Goal: Task Accomplishment & Management: Use online tool/utility

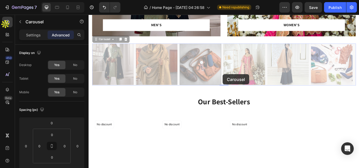
scroll to position [325, 0]
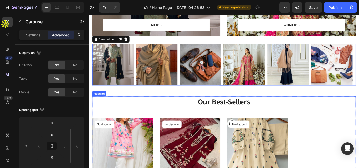
click at [268, 119] on p "Our Best-Sellers" at bounding box center [246, 116] width 306 height 11
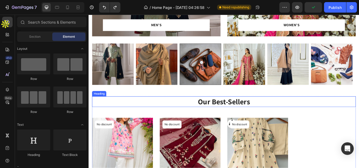
click at [251, 121] on p "Our Best-Sellers" at bounding box center [246, 116] width 306 height 11
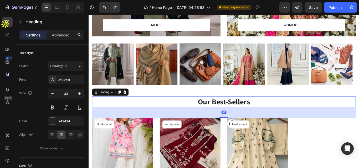
click at [264, 115] on p "Our Best-Sellers" at bounding box center [246, 116] width 306 height 11
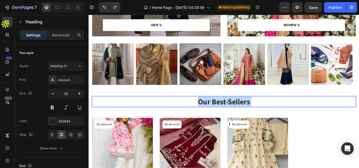
drag, startPoint x: 288, startPoint y: 117, endPoint x: 215, endPoint y: 119, distance: 72.5
click at [215, 119] on p "Our Best-Sellers" at bounding box center [246, 116] width 306 height 11
drag, startPoint x: 214, startPoint y: 116, endPoint x: 281, endPoint y: 120, distance: 67.3
click at [281, 120] on p "Our Best-Sellers" at bounding box center [246, 116] width 306 height 11
drag, startPoint x: 272, startPoint y: 117, endPoint x: 212, endPoint y: 116, distance: 60.4
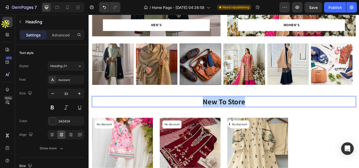
click at [212, 116] on p "New To Store" at bounding box center [246, 116] width 306 height 11
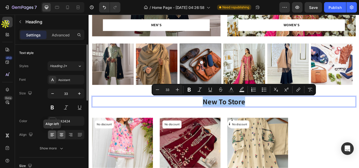
click at [52, 137] on icon at bounding box center [52, 134] width 5 height 5
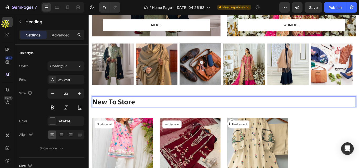
click at [148, 114] on p "New To Store" at bounding box center [246, 116] width 306 height 11
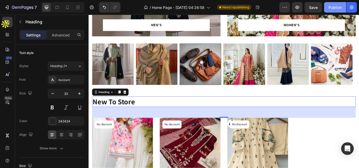
click at [342, 4] on button "Publish" at bounding box center [335, 7] width 22 height 11
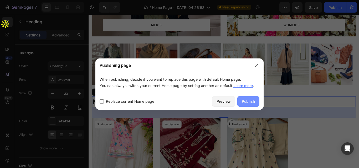
click at [247, 101] on div "Publish" at bounding box center [248, 102] width 13 height 6
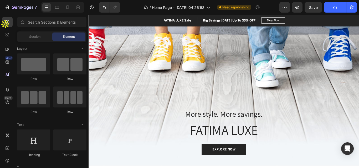
scroll to position [0, 0]
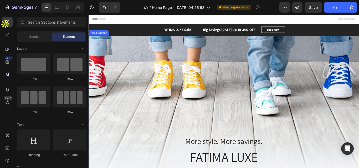
click at [286, 91] on div "Overlay" at bounding box center [245, 131] width 315 height 184
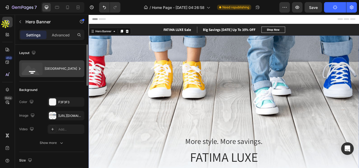
click at [45, 69] on div "[GEOGRAPHIC_DATA]" at bounding box center [61, 69] width 32 height 12
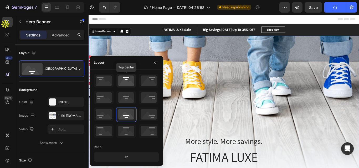
click at [121, 77] on icon at bounding box center [125, 81] width 19 height 14
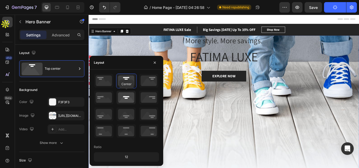
click at [123, 103] on icon at bounding box center [125, 98] width 19 height 14
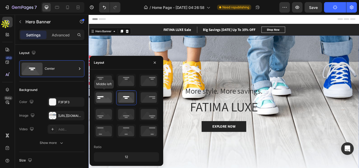
click at [107, 102] on icon at bounding box center [103, 98] width 19 height 14
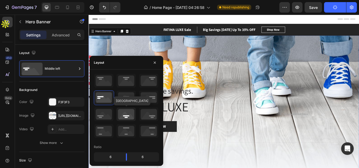
click at [119, 116] on icon at bounding box center [125, 115] width 19 height 14
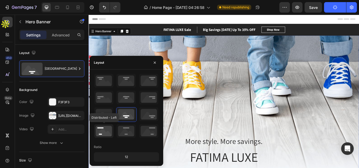
click at [99, 134] on icon at bounding box center [103, 131] width 19 height 14
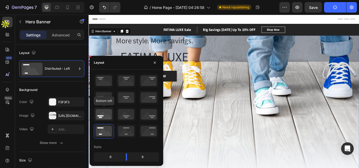
click at [100, 118] on icon at bounding box center [103, 115] width 19 height 14
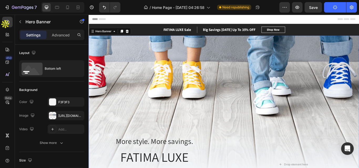
click at [216, 135] on div "Overlay" at bounding box center [245, 131] width 315 height 184
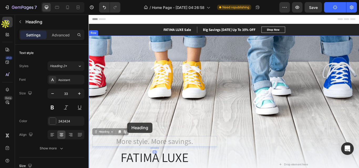
drag, startPoint x: 156, startPoint y: 165, endPoint x: 134, endPoint y: 141, distance: 32.7
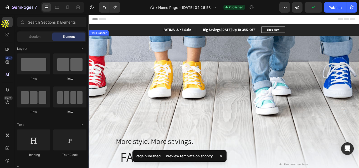
click at [318, 148] on div "Overlay" at bounding box center [245, 131] width 315 height 184
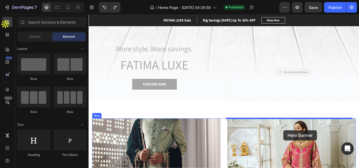
drag, startPoint x: 324, startPoint y: 189, endPoint x: 315, endPoint y: 150, distance: 39.8
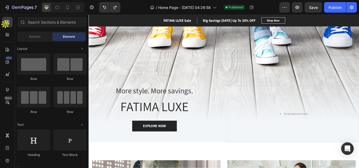
scroll to position [55, 0]
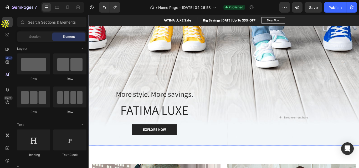
click at [200, 90] on div "Overlay" at bounding box center [245, 76] width 315 height 184
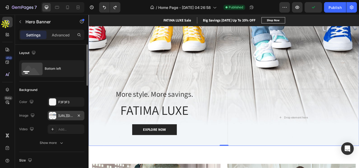
click at [59, 117] on div "[URL][DOMAIN_NAME]" at bounding box center [65, 116] width 15 height 5
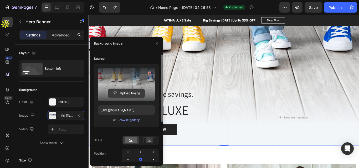
click at [140, 92] on input "file" at bounding box center [126, 93] width 36 height 9
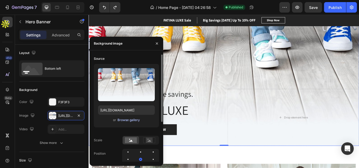
click at [122, 121] on div "Browse gallery" at bounding box center [128, 120] width 22 height 5
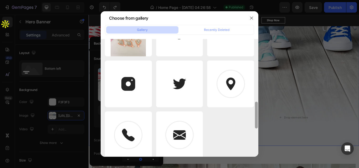
scroll to position [398, 0]
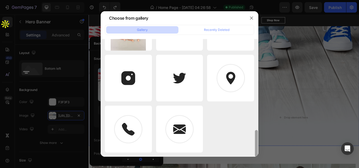
drag, startPoint x: 256, startPoint y: 50, endPoint x: 256, endPoint y: 157, distance: 107.1
click at [256, 157] on div "Choose from gallery Gallery Recently Deleted fashion-accessories-b...17.jpg 72.…" at bounding box center [179, 84] width 359 height 168
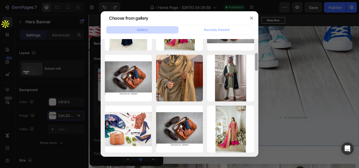
scroll to position [0, 0]
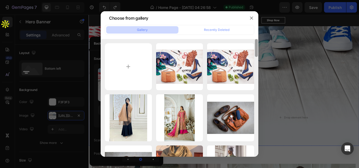
drag, startPoint x: 257, startPoint y: 111, endPoint x: 246, endPoint y: 43, distance: 69.2
click at [246, 43] on div "fashion-accessories-b...17.jpg 72.17 kb fashion-accessories-b...17.jpg 72.17 kb…" at bounding box center [180, 98] width 158 height 118
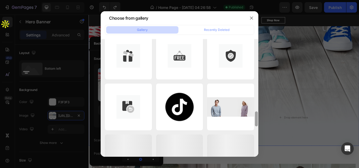
scroll to position [711, 0]
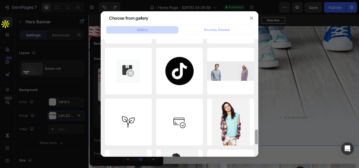
drag, startPoint x: 255, startPoint y: 51, endPoint x: 253, endPoint y: 160, distance: 109.0
click at [253, 160] on div "Choose from gallery Gallery Recently Deleted fashion-accessories-b...17.jpg 72.…" at bounding box center [179, 84] width 359 height 168
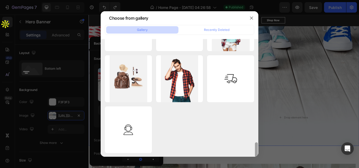
scroll to position [806, 0]
drag, startPoint x: 257, startPoint y: 140, endPoint x: 257, endPoint y: 156, distance: 16.0
click at [257, 156] on div at bounding box center [256, 149] width 3 height 15
drag, startPoint x: 257, startPoint y: 144, endPoint x: 256, endPoint y: 153, distance: 8.7
click at [256, 153] on div at bounding box center [256, 149] width 3 height 15
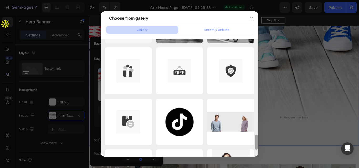
scroll to position [671, 0]
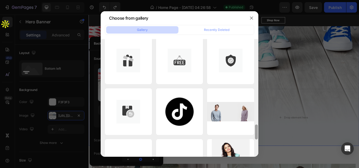
drag, startPoint x: 255, startPoint y: 148, endPoint x: 255, endPoint y: 130, distance: 17.3
click at [255, 130] on div at bounding box center [256, 132] width 3 height 15
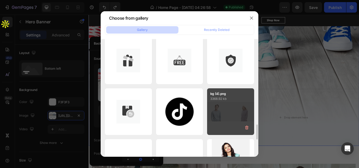
click at [239, 116] on div "bg (4).png 3368.92 kb" at bounding box center [230, 111] width 47 height 47
type input "[URL][DOMAIN_NAME]"
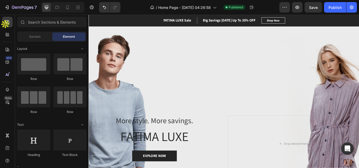
scroll to position [0, 0]
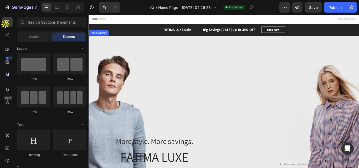
click at [279, 103] on div "Overlay" at bounding box center [245, 131] width 315 height 184
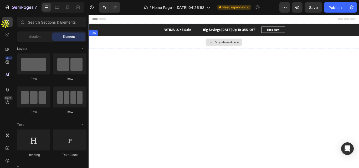
click at [286, 50] on div "Drop element here" at bounding box center [245, 47] width 315 height 16
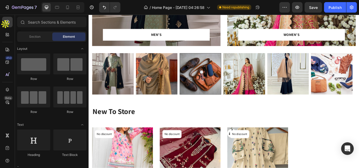
scroll to position [121, 0]
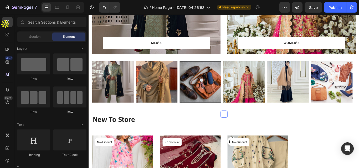
click at [358, 66] on div "MEN’S Text block Row Row Hero Banner WOMEN’S Text block Row Row Hero Banner Row…" at bounding box center [245, 28] width 307 height 179
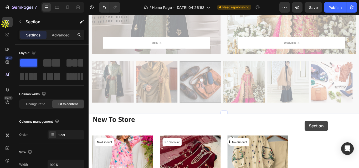
drag, startPoint x: 340, startPoint y: 122, endPoint x: 340, endPoint y: 139, distance: 16.8
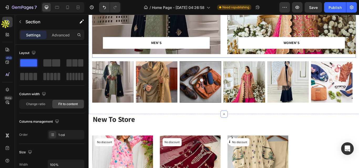
click at [279, 64] on div "WOMEN’S Text block Row Row Hero Banner" at bounding box center [325, 2] width 150 height 126
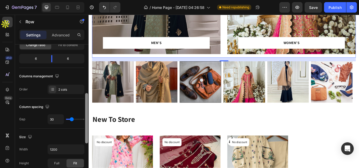
scroll to position [79, 0]
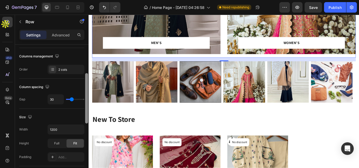
drag, startPoint x: 86, startPoint y: 93, endPoint x: 88, endPoint y: 122, distance: 28.9
click at [88, 122] on div at bounding box center [87, 114] width 4 height 139
type input "38"
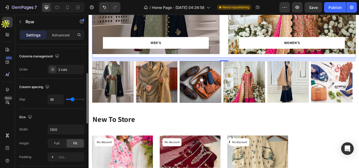
type input "120"
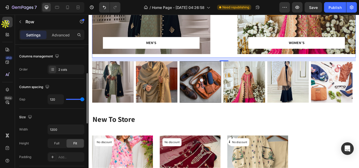
type input "98"
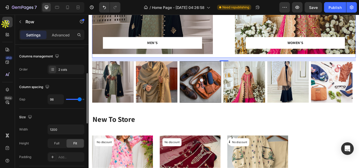
type input "80"
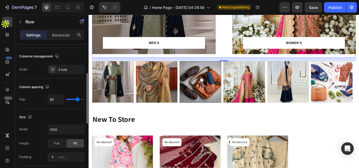
type input "73"
type input "69"
type input "62"
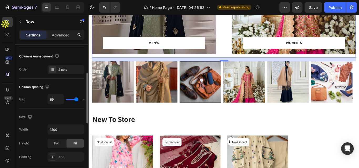
type input "62"
type input "56"
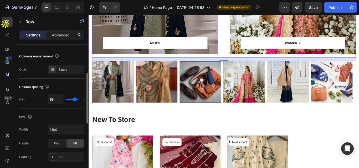
type input "51"
type input "49"
type input "47"
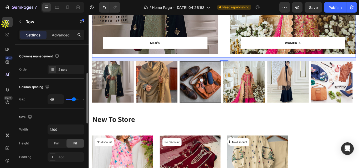
type input "47"
type input "44"
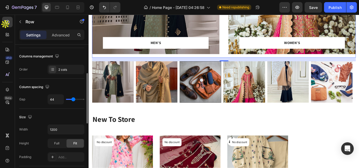
type input "40"
type input "33"
type input "24"
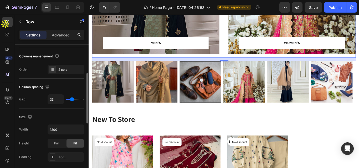
type input "24"
type input "20"
type input "16"
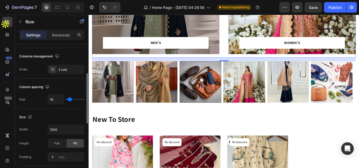
type input "13"
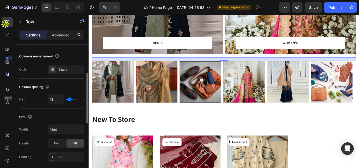
type input "9"
type input "4"
type input "0"
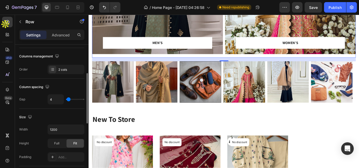
type input "0"
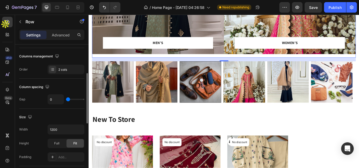
type input "20"
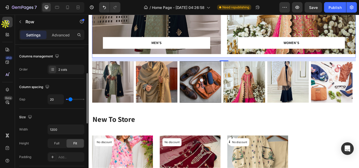
type input "31"
type input "33"
type input "31"
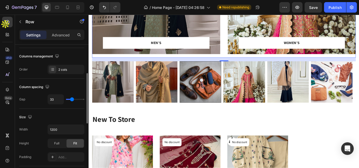
type input "31"
type input "27"
type input "24"
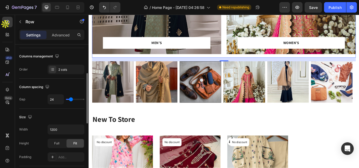
type input "22"
type input "20"
type input "22"
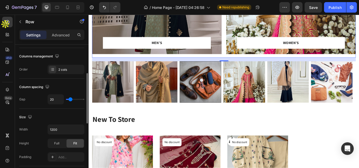
type input "22"
type input "24"
type input "27"
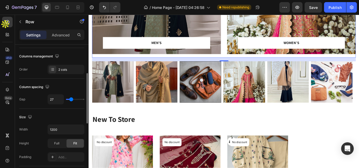
type input "24"
type input "22"
type input "20"
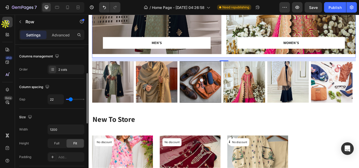
type input "20"
type input "18"
type input "16"
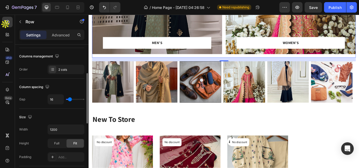
type input "13"
drag, startPoint x: 73, startPoint y: 98, endPoint x: 70, endPoint y: 96, distance: 4.1
type input "13"
click at [70, 99] on input "range" at bounding box center [75, 99] width 18 height 1
click at [241, 126] on div "MEN’S Text block Row Row Hero Banner WOMEN’S Text block Row Row Hero Banner Row…" at bounding box center [245, 24] width 315 height 213
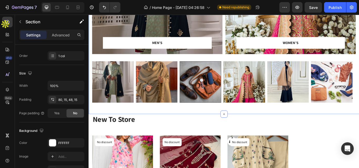
scroll to position [0, 0]
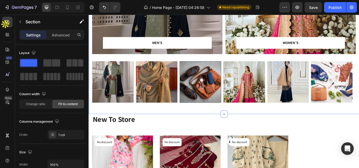
click at [206, 119] on div "MEN’S Text block Row Row Hero Banner WOMEN’S Text block Row Row Hero Banner Row…" at bounding box center [245, 24] width 315 height 213
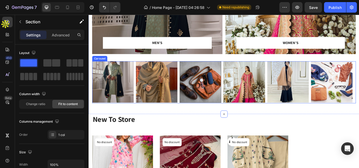
click at [192, 109] on div "Image Image Image Image Image Image" at bounding box center [245, 93] width 307 height 49
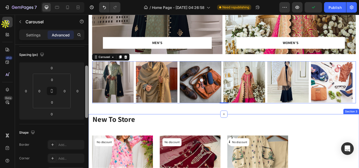
drag, startPoint x: 87, startPoint y: 90, endPoint x: 86, endPoint y: 123, distance: 33.1
click at [88, 0] on div "7 / Home Page - [DATE] 04:26:58 Need republishing Preview Publish 450 Beta Sect…" at bounding box center [179, 0] width 359 height 0
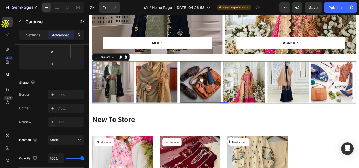
click at [142, 110] on div "Image Image Image Image Image Image" at bounding box center [245, 93] width 307 height 49
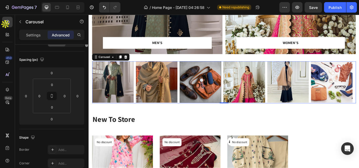
scroll to position [0, 0]
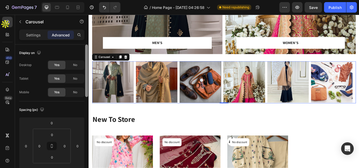
drag, startPoint x: 87, startPoint y: 116, endPoint x: 78, endPoint y: 45, distance: 71.8
click at [78, 45] on div "Display on Desktop Yes No Tablet Yes No Mobile Yes No Spacing (px) 0 0 0 0 0 0 …" at bounding box center [52, 114] width 74 height 139
click at [39, 35] on p "Settings" at bounding box center [33, 35] width 15 height 6
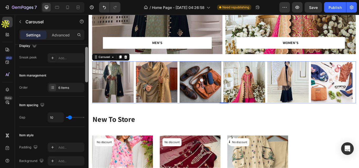
scroll to position [55, 0]
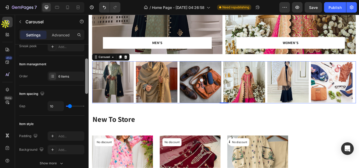
drag, startPoint x: 87, startPoint y: 70, endPoint x: 86, endPoint y: 84, distance: 14.2
click at [86, 84] on div at bounding box center [86, 76] width 3 height 35
type input "34"
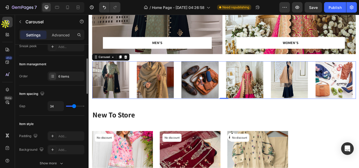
type input "10"
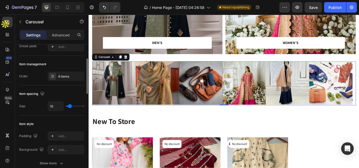
type input "0"
type input "6"
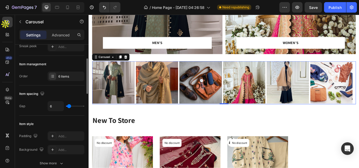
type input "7"
click at [69, 106] on input "range" at bounding box center [75, 106] width 18 height 1
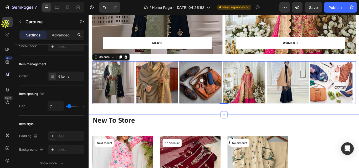
click at [161, 127] on div "MEN’S Text block Row Row Hero Banner WOMEN’S Text block Row Row Hero Banner Row…" at bounding box center [245, 24] width 315 height 213
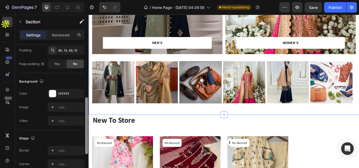
scroll to position [0, 0]
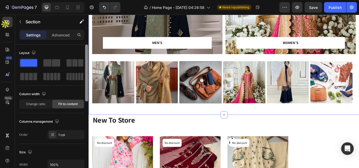
drag, startPoint x: 86, startPoint y: 98, endPoint x: 76, endPoint y: 39, distance: 59.7
click at [76, 39] on div "Settings Advanced Layout Column width Change ratio Fit to content Columns manag…" at bounding box center [52, 107] width 74 height 154
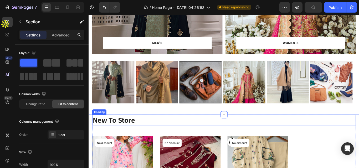
click at [206, 137] on h2 "New To Store" at bounding box center [245, 138] width 307 height 12
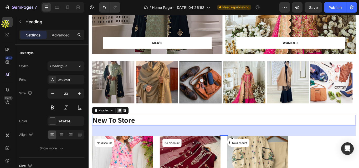
click at [125, 125] on icon at bounding box center [124, 127] width 3 height 4
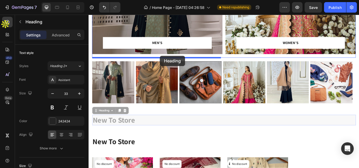
drag, startPoint x: 173, startPoint y: 139, endPoint x: 171, endPoint y: 63, distance: 76.7
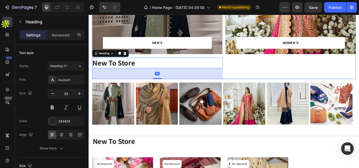
click at [274, 80] on div "WOMEN’S Text block Row Row Hero Banner" at bounding box center [324, 14] width 152 height 151
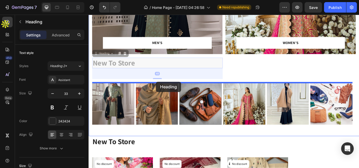
drag, startPoint x: 162, startPoint y: 71, endPoint x: 167, endPoint y: 93, distance: 22.5
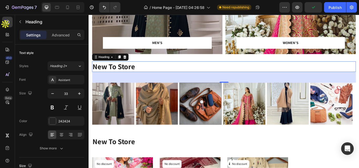
click at [238, 75] on h2 "New To Store" at bounding box center [245, 75] width 307 height 12
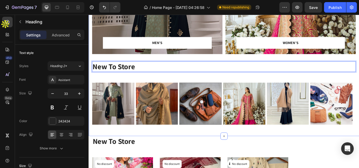
click at [226, 90] on div "MEN’S Text block Row Row Hero Banner WOMEN’S Text block Row Row Hero Banner Row…" at bounding box center [245, 41] width 307 height 205
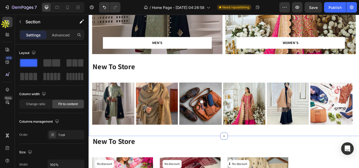
click at [151, 87] on div "MEN’S Text block Row Row Hero Banner WOMEN’S Text block Row Row Hero Banner Row…" at bounding box center [245, 41] width 307 height 205
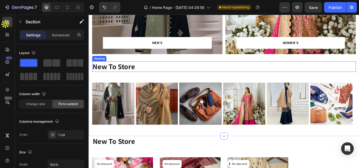
click at [122, 79] on p "New To Store" at bounding box center [246, 75] width 306 height 11
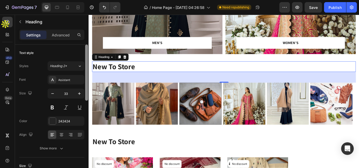
drag, startPoint x: 87, startPoint y: 65, endPoint x: 78, endPoint y: 50, distance: 18.1
click at [78, 50] on div "Text style Styles Heading 2* Font Assistant Size 33 Color 242424 Align Show mor…" at bounding box center [52, 114] width 74 height 139
click at [75, 65] on div "Heading 2*" at bounding box center [64, 66] width 28 height 5
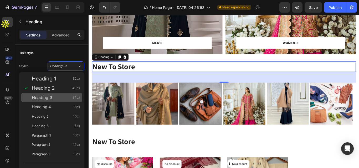
click at [57, 96] on div "Heading 3 24px" at bounding box center [56, 97] width 48 height 5
type input "24"
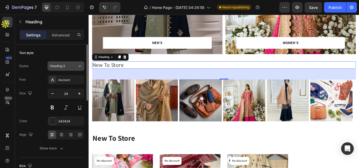
click at [74, 67] on div "Heading 3" at bounding box center [64, 66] width 28 height 5
click at [300, 73] on p "New To Store" at bounding box center [246, 74] width 306 height 8
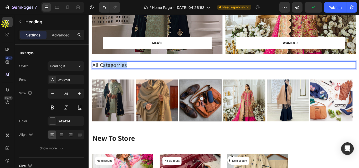
drag, startPoint x: 189, startPoint y: 75, endPoint x: 106, endPoint y: 73, distance: 83.0
click at [106, 73] on p "All Catagorries" at bounding box center [246, 74] width 306 height 8
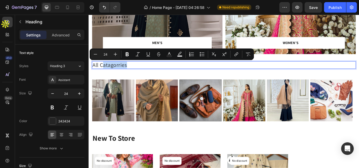
click at [106, 73] on p "All Catagorries" at bounding box center [246, 74] width 306 height 8
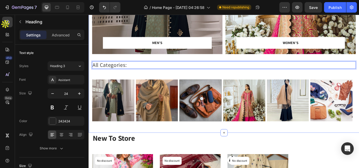
click at [149, 87] on div "MEN’S Text block Row Row Hero Banner WOMEN’S Text block Row Row Hero Banner Row…" at bounding box center [245, 39] width 307 height 201
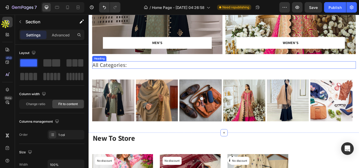
click at [140, 73] on p "All Categories:" at bounding box center [246, 74] width 306 height 8
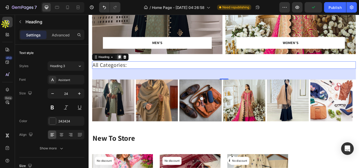
click at [124, 64] on icon at bounding box center [124, 64] width 3 height 4
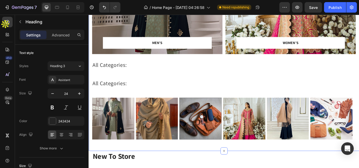
click at [153, 82] on div "MEN’S Text block Row Row Hero Banner WOMEN’S Text block Row Row Hero Banner Row…" at bounding box center [245, 50] width 307 height 222
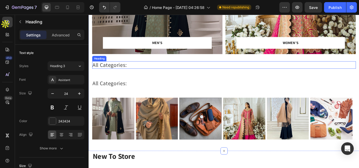
click at [130, 76] on p "All Categories:" at bounding box center [246, 74] width 306 height 8
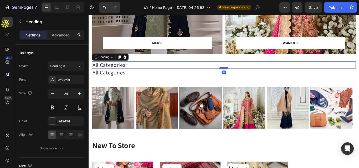
drag, startPoint x: 244, startPoint y: 90, endPoint x: 244, endPoint y: 78, distance: 12.6
click at [244, 78] on div at bounding box center [246, 77] width 11 height 2
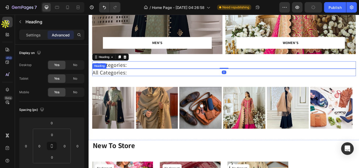
click at [122, 84] on h2 "All Categories:" at bounding box center [245, 82] width 307 height 9
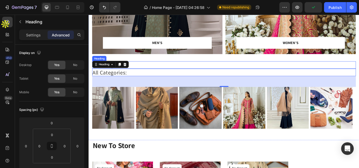
click at [211, 76] on p "All Categories:" at bounding box center [246, 74] width 306 height 8
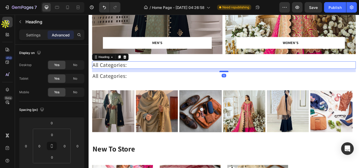
drag, startPoint x: 248, startPoint y: 76, endPoint x: 248, endPoint y: 80, distance: 3.9
click at [248, 80] on div at bounding box center [246, 81] width 11 height 2
type input "15"
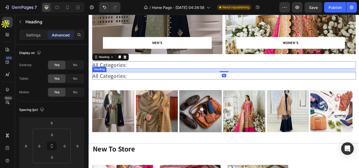
click at [128, 87] on h2 "All Categories:" at bounding box center [245, 86] width 307 height 9
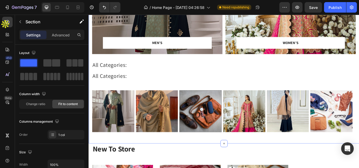
click at [232, 96] on div "MEN’S Text block Row Row Hero Banner WOMEN’S Text block Row Row Hero Banner Row…" at bounding box center [245, 45] width 307 height 213
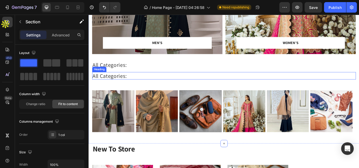
click at [157, 87] on h2 "All Categories:" at bounding box center [245, 86] width 307 height 9
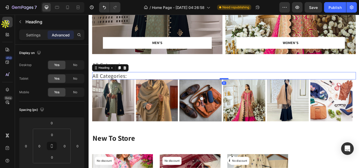
drag, startPoint x: 241, startPoint y: 102, endPoint x: 240, endPoint y: 89, distance: 12.9
click at [241, 89] on div at bounding box center [246, 90] width 11 height 2
type input "0"
click at [121, 87] on h2 "All Categories:" at bounding box center [245, 86] width 307 height 9
click at [152, 87] on p "All Categories:" at bounding box center [246, 86] width 306 height 8
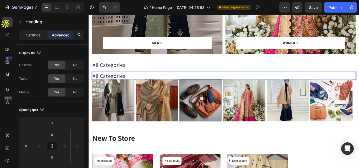
click at [358, 84] on p "All Categories:" at bounding box center [246, 86] width 306 height 8
click at [35, 37] on p "Settings" at bounding box center [33, 35] width 15 height 6
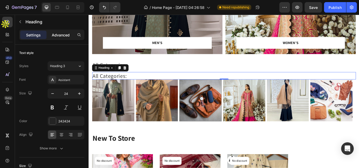
click at [63, 38] on div "Advanced" at bounding box center [61, 35] width 26 height 8
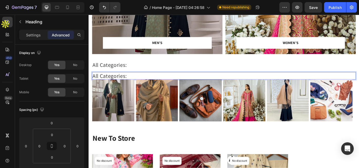
click at [105, 88] on p "All Categories:" at bounding box center [246, 86] width 306 height 8
click at [35, 32] on p "Settings" at bounding box center [33, 35] width 15 height 6
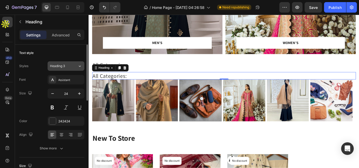
click at [72, 65] on div "Heading 3" at bounding box center [64, 66] width 28 height 5
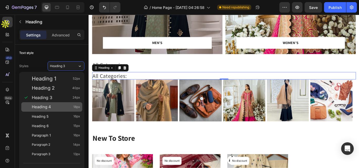
click at [49, 105] on span "Heading 4" at bounding box center [41, 107] width 19 height 5
type input "18"
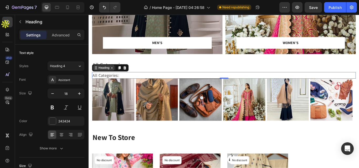
click at [112, 76] on div "Heading" at bounding box center [106, 77] width 14 height 5
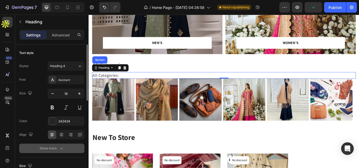
click at [61, 148] on icon "button" at bounding box center [61, 148] width 5 height 5
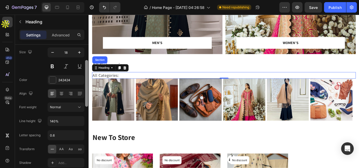
scroll to position [43, 0]
drag, startPoint x: 87, startPoint y: 87, endPoint x: 87, endPoint y: 105, distance: 17.3
click at [87, 105] on div at bounding box center [86, 82] width 3 height 47
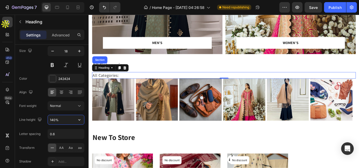
drag, startPoint x: 60, startPoint y: 121, endPoint x: 56, endPoint y: 120, distance: 4.4
click at [56, 120] on input "140%" at bounding box center [66, 119] width 36 height 9
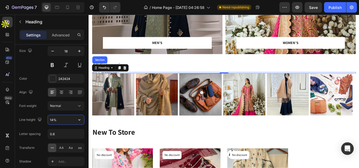
type input "1%"
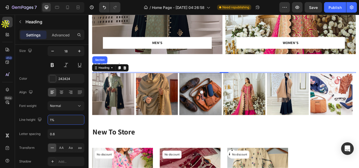
type input "24"
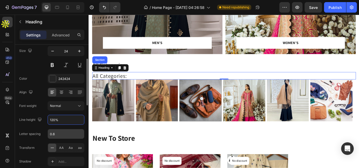
type input "120%"
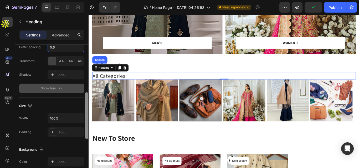
scroll to position [133, 0]
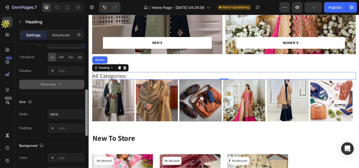
drag, startPoint x: 87, startPoint y: 93, endPoint x: 84, endPoint y: 124, distance: 30.9
click at [84, 124] on div "Text style Styles Heading 3 Font Assistant Size 24 Color 242424 Align Font weig…" at bounding box center [52, 114] width 74 height 139
drag, startPoint x: 60, startPoint y: 113, endPoint x: 55, endPoint y: 115, distance: 5.7
click at [55, 115] on input "100%" at bounding box center [66, 114] width 36 height 9
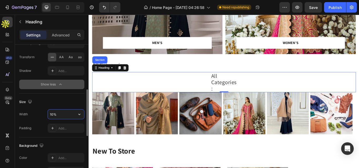
type input "100%"
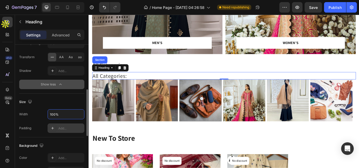
click at [62, 127] on div "Add..." at bounding box center [70, 128] width 25 height 5
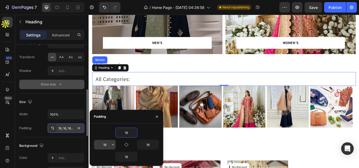
click at [109, 148] on input "16" at bounding box center [105, 144] width 22 height 9
click at [129, 77] on icon at bounding box center [130, 77] width 4 height 4
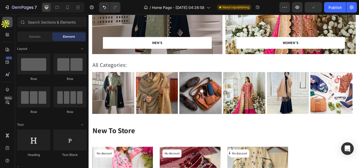
click at [7, 25] on div at bounding box center [7, 22] width 11 height 11
click at [34, 36] on span "Section" at bounding box center [34, 36] width 11 height 5
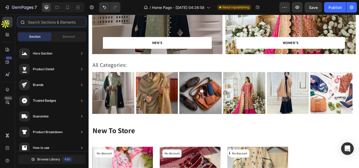
click at [41, 21] on input "text" at bounding box center [51, 22] width 69 height 11
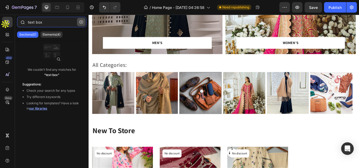
type input "text box"
click at [83, 22] on button "button" at bounding box center [81, 22] width 8 height 8
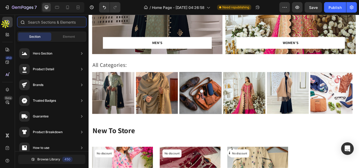
click at [49, 20] on input "text" at bounding box center [51, 22] width 69 height 11
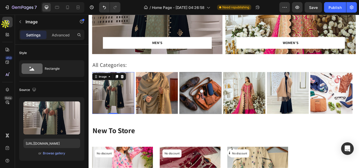
click at [125, 100] on img at bounding box center [116, 106] width 49 height 49
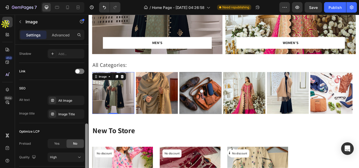
drag, startPoint x: 86, startPoint y: 91, endPoint x: 77, endPoint y: 135, distance: 44.9
click at [82, 29] on html "7 / Home Page - [DATE] 04:26:58 Need republishing Preview Save Publish 450 Beta…" at bounding box center [179, 14] width 359 height 29
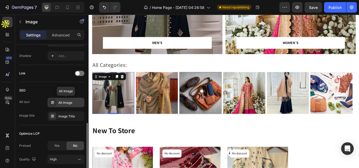
click at [72, 104] on div "Alt Image" at bounding box center [70, 103] width 25 height 5
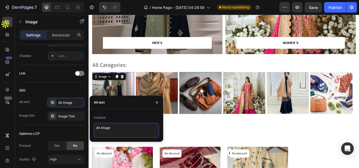
drag, startPoint x: 113, startPoint y: 129, endPoint x: 92, endPoint y: 128, distance: 21.8
click at [92, 128] on div "Content Alt Image" at bounding box center [127, 126] width 74 height 24
type textarea "hi"
click at [227, 140] on div "MEN’S Text block Row Row Hero Banner WOMEN’S Text block Row Row Hero Banner Row…" at bounding box center [245, 31] width 315 height 226
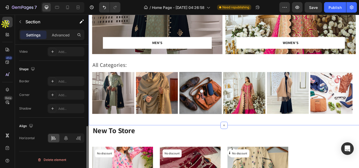
scroll to position [0, 0]
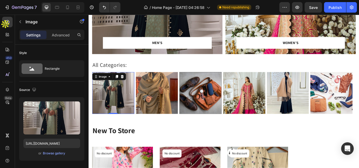
click at [103, 102] on img at bounding box center [116, 106] width 49 height 49
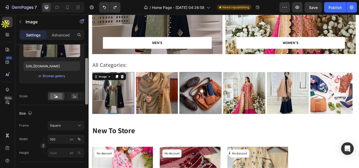
scroll to position [66, 0]
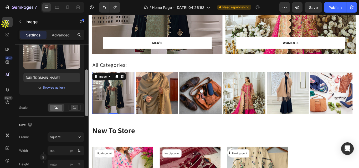
drag, startPoint x: 86, startPoint y: 76, endPoint x: 82, endPoint y: 98, distance: 22.8
click at [82, 98] on div "Style Rectangle Source Upload Image [URL][DOMAIN_NAME] or Browse gallery Scale …" at bounding box center [52, 114] width 74 height 139
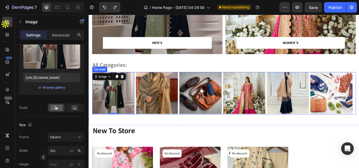
click at [295, 92] on div "Image 0 Image Image Image Image Image" at bounding box center [245, 107] width 307 height 50
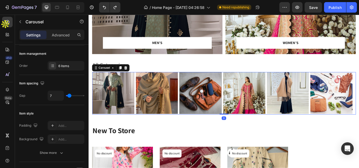
scroll to position [0, 0]
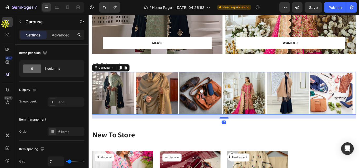
drag, startPoint x: 244, startPoint y: 130, endPoint x: 244, endPoint y: 135, distance: 4.7
click at [244, 135] on div at bounding box center [246, 136] width 11 height 2
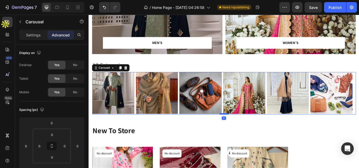
drag, startPoint x: 244, startPoint y: 135, endPoint x: 245, endPoint y: 130, distance: 5.4
click at [245, 130] on div at bounding box center [246, 131] width 11 height 2
type input "0"
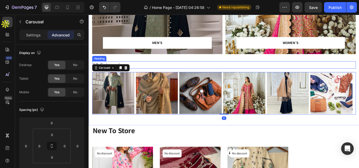
click at [174, 77] on p "All Categories:" at bounding box center [246, 74] width 306 height 8
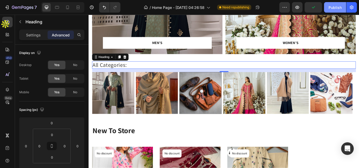
click at [339, 7] on div "Publish" at bounding box center [334, 8] width 13 height 6
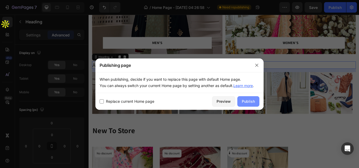
click at [248, 103] on div "Publish" at bounding box center [248, 102] width 13 height 6
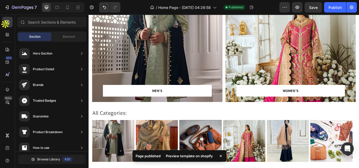
scroll to position [41, 0]
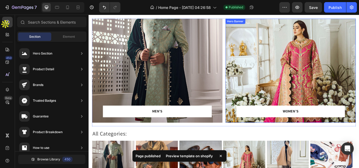
click at [351, 39] on div "Overlay" at bounding box center [324, 80] width 152 height 122
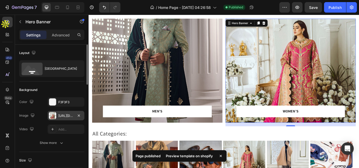
click at [66, 114] on div "[URL][DOMAIN_NAME]" at bounding box center [65, 116] width 15 height 5
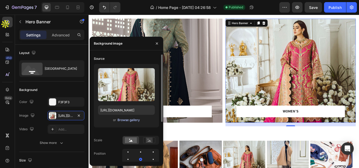
click at [130, 120] on div "Browse gallery" at bounding box center [128, 120] width 22 height 5
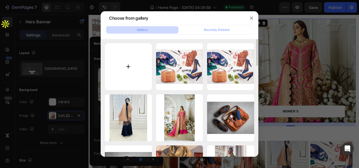
click at [130, 62] on input "file" at bounding box center [128, 66] width 47 height 47
type input "C:\fakepath\1659-11-628108-product-1.jpg"
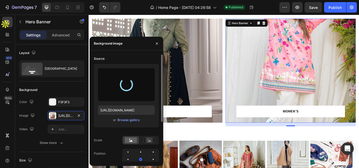
type input "[URL][DOMAIN_NAME]"
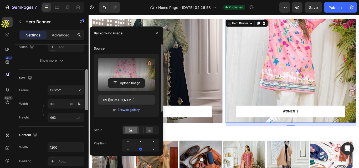
drag, startPoint x: 175, startPoint y: 94, endPoint x: 89, endPoint y: 119, distance: 89.4
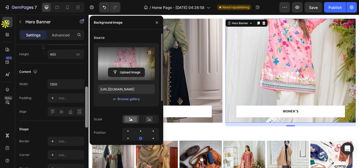
scroll to position [147, 0]
drag, startPoint x: 85, startPoint y: 105, endPoint x: 87, endPoint y: 123, distance: 18.7
click at [87, 123] on div at bounding box center [86, 108] width 3 height 41
click at [150, 132] on div at bounding box center [153, 131] width 6 height 6
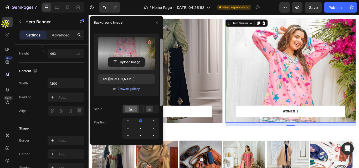
drag, startPoint x: 161, startPoint y: 97, endPoint x: 161, endPoint y: 105, distance: 7.9
click at [161, 103] on div at bounding box center [161, 72] width 3 height 67
click at [150, 128] on div at bounding box center [153, 128] width 6 height 6
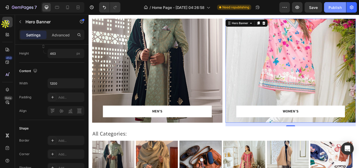
click at [335, 8] on div "Publish" at bounding box center [334, 8] width 13 height 6
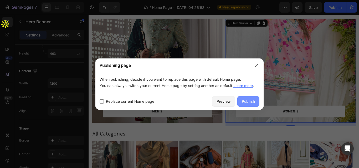
click at [241, 100] on button "Publish" at bounding box center [248, 101] width 22 height 11
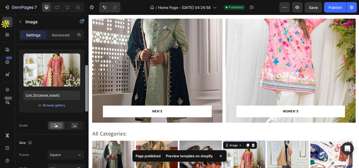
drag, startPoint x: 87, startPoint y: 78, endPoint x: 87, endPoint y: 94, distance: 16.0
click at [87, 94] on div at bounding box center [86, 88] width 3 height 47
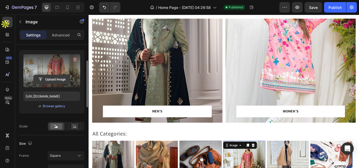
click at [54, 80] on input "file" at bounding box center [52, 79] width 36 height 9
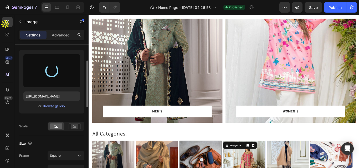
type input "[URL][DOMAIN_NAME]"
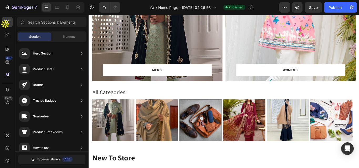
scroll to position [93, 0]
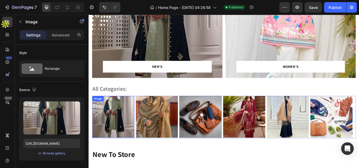
click at [121, 132] on img at bounding box center [116, 134] width 49 height 49
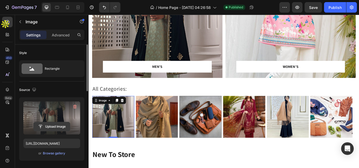
click at [55, 124] on input "file" at bounding box center [52, 126] width 36 height 9
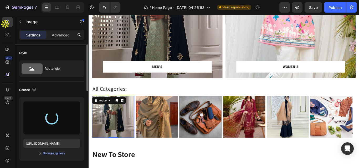
type input "[URL][DOMAIN_NAME]"
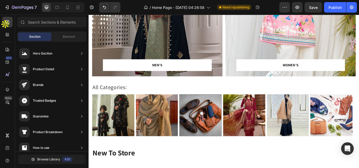
scroll to position [91, 0]
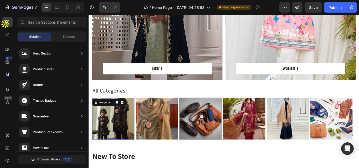
click at [122, 126] on img at bounding box center [116, 136] width 49 height 49
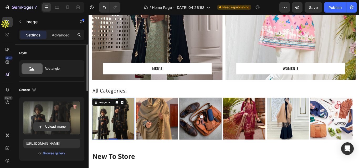
click at [59, 125] on input "file" at bounding box center [52, 126] width 36 height 9
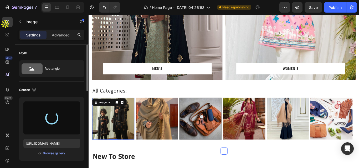
type input "[URL][DOMAIN_NAME]"
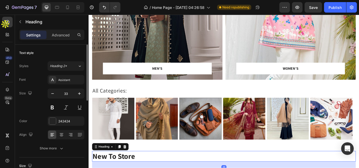
click at [131, 126] on img at bounding box center [116, 136] width 49 height 49
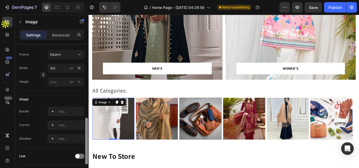
scroll to position [141, 0]
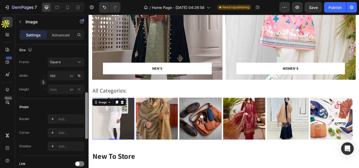
drag, startPoint x: 86, startPoint y: 86, endPoint x: 84, endPoint y: 134, distance: 47.8
click at [84, 134] on div "Style Rectangle Source Upload Image [URL][DOMAIN_NAME] or Browse gallery Scale …" at bounding box center [52, 114] width 74 height 139
click at [121, 147] on img at bounding box center [116, 136] width 49 height 49
click at [66, 34] on p "Advanced" at bounding box center [61, 35] width 18 height 6
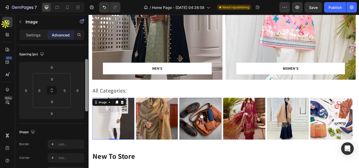
scroll to position [51, 0]
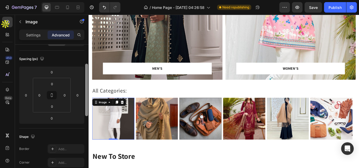
drag, startPoint x: 86, startPoint y: 109, endPoint x: 85, endPoint y: 75, distance: 34.4
click at [86, 75] on div at bounding box center [86, 90] width 3 height 53
click at [51, 86] on input "0" at bounding box center [52, 84] width 11 height 8
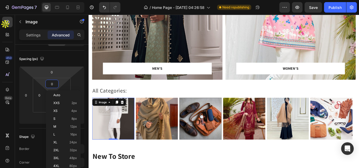
click at [62, 29] on html "7 / Home Page - [DATE] 04:26:58 Need republishing Preview Save Publish 450 Beta…" at bounding box center [179, 14] width 359 height 29
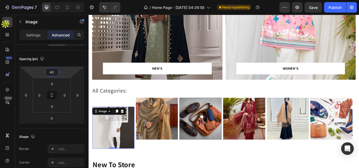
type input "4"
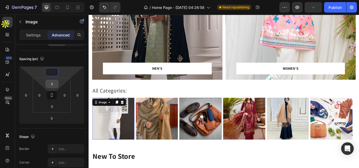
type input "0"
click at [53, 82] on input "0" at bounding box center [52, 84] width 11 height 8
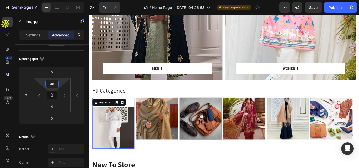
type input "4"
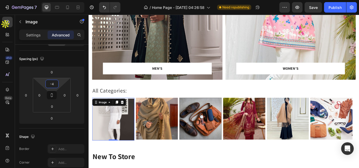
type input "-"
type input "0"
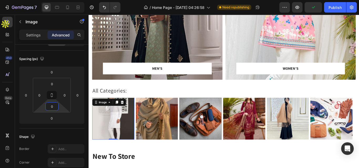
click at [55, 108] on input "0" at bounding box center [52, 107] width 11 height 8
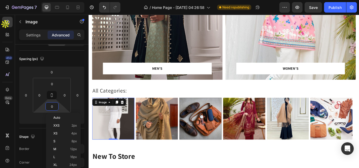
type input "-"
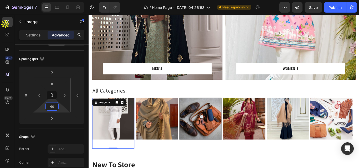
type input "4"
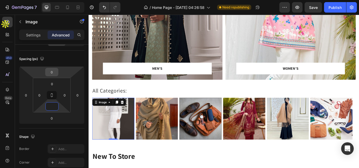
type input "0"
click at [55, 69] on input "0" at bounding box center [51, 72] width 11 height 8
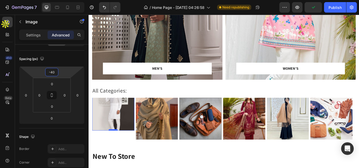
type input "-40"
drag, startPoint x: 119, startPoint y: 149, endPoint x: 118, endPoint y: 160, distance: 10.5
click at [118, 160] on div at bounding box center [117, 160] width 11 height 2
type input "40"
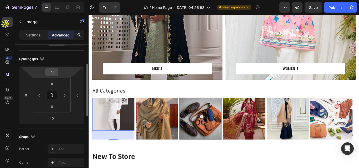
click at [53, 73] on input "-40" at bounding box center [51, 72] width 11 height 8
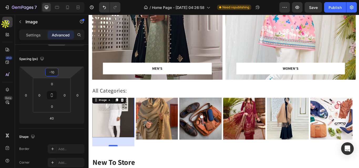
type input "-10"
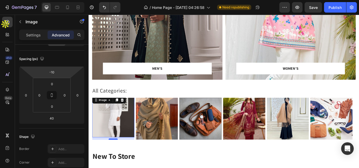
drag, startPoint x: 116, startPoint y: 168, endPoint x: 118, endPoint y: 161, distance: 8.1
click at [118, 161] on div at bounding box center [117, 160] width 11 height 2
type input "11"
click at [53, 72] on input "-10" at bounding box center [51, 72] width 11 height 8
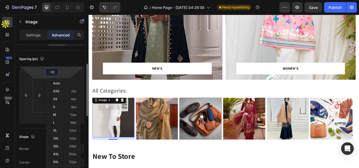
type input "-0"
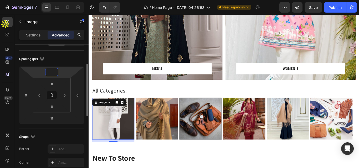
type input "-8"
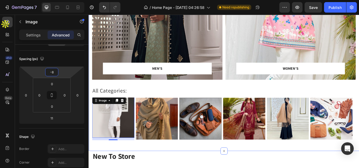
click at [185, 166] on div "MEN’S Text block Row Row Hero Banner WOMEN’S Text block Row Row Hero Banner Row…" at bounding box center [245, 61] width 315 height 226
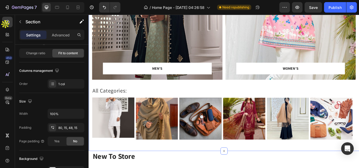
scroll to position [0, 0]
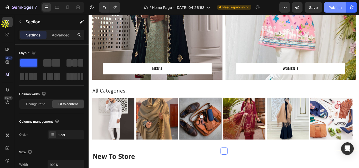
click at [338, 7] on div "Publish" at bounding box center [334, 8] width 13 height 6
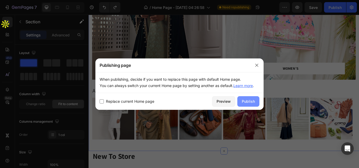
click at [249, 100] on div "Publish" at bounding box center [248, 102] width 13 height 6
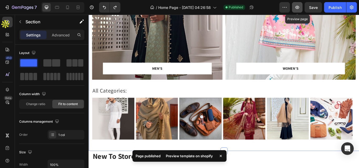
click at [298, 8] on icon "button" at bounding box center [297, 7] width 4 height 3
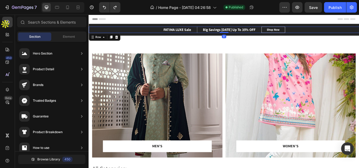
click at [349, 34] on div "FATIMA LUXE Sale Text block Big Savings [DATE] Up To 35% OFF Text block Row Bac…" at bounding box center [245, 32] width 315 height 7
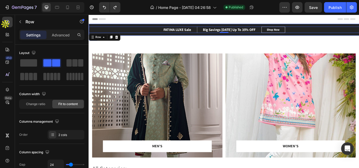
click at [157, 38] on div "FATIMA LUXE Sale Text block Big Savings [DATE] Up To 35% OFF Text block Row Bac…" at bounding box center [245, 32] width 315 height 14
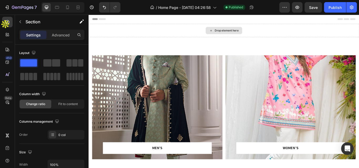
click at [222, 35] on div "Drop element here" at bounding box center [245, 33] width 315 height 16
click at [301, 30] on div "Drop element here" at bounding box center [245, 33] width 315 height 16
click at [301, 51] on div "MEN’S Text block Row Row Hero Banner WOMEN’S Text block Row Row Hero Banner Row…" at bounding box center [245, 154] width 315 height 226
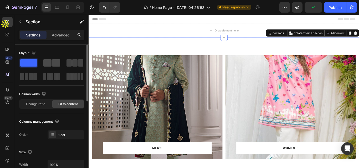
click at [52, 63] on span at bounding box center [56, 62] width 8 height 7
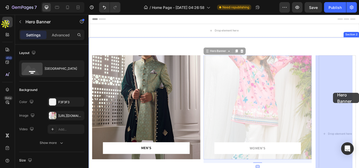
drag, startPoint x: 253, startPoint y: 101, endPoint x: 373, endPoint y: 106, distance: 120.4
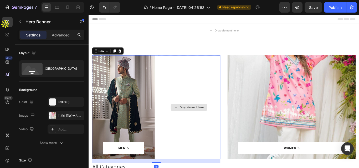
click at [212, 101] on div "Drop element here" at bounding box center [205, 123] width 73 height 122
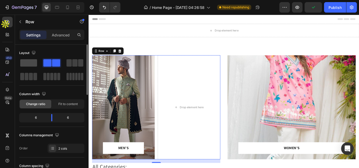
click at [31, 61] on span at bounding box center [28, 62] width 17 height 7
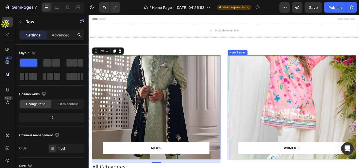
click at [330, 85] on div "Overlay" at bounding box center [324, 123] width 149 height 122
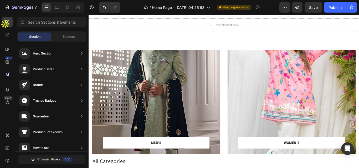
scroll to position [1, 0]
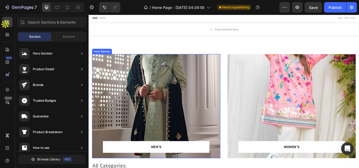
click at [213, 105] on div "Overlay" at bounding box center [166, 122] width 149 height 122
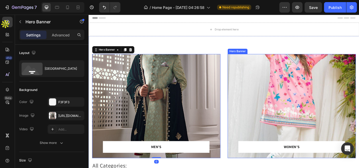
click at [358, 77] on div "Overlay" at bounding box center [324, 122] width 149 height 122
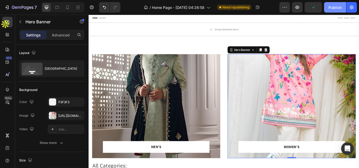
click at [337, 8] on div "Publish" at bounding box center [334, 8] width 13 height 6
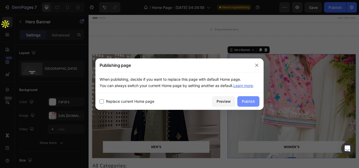
click at [244, 103] on div "Publish" at bounding box center [248, 102] width 13 height 6
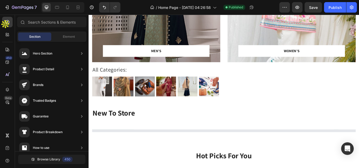
scroll to position [105, 0]
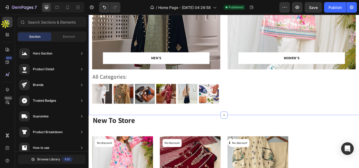
click at [241, 115] on div "MEN’S Text block Row Row Hero Banner Row All Categories: Heading Image Image Im…" at bounding box center [245, 34] width 315 height 196
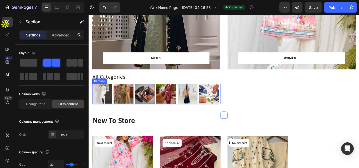
click at [142, 101] on div "Image Image Image Image Image Image" at bounding box center [166, 108] width 149 height 24
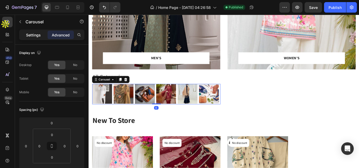
click at [35, 38] on div "Settings" at bounding box center [33, 35] width 26 height 8
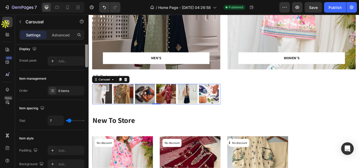
scroll to position [56, 0]
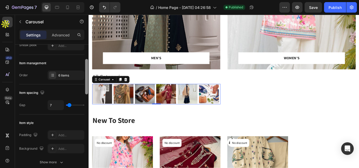
drag, startPoint x: 87, startPoint y: 75, endPoint x: 84, endPoint y: 90, distance: 14.8
click at [84, 90] on div "Items per slide 6 columns Display Sneak peek Add... Item management Order 6 ite…" at bounding box center [52, 114] width 74 height 139
type input "0"
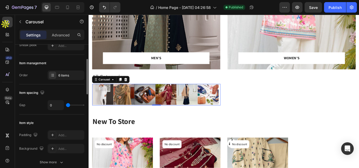
type input "3"
type input "7"
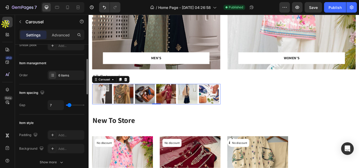
type input "6"
type input "4"
click at [69, 106] on input "range" at bounding box center [75, 105] width 18 height 1
type input "4"
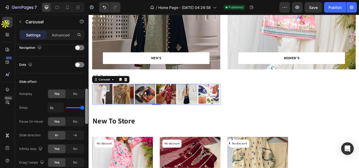
scroll to position [190, 0]
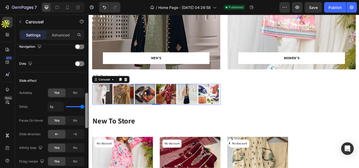
drag, startPoint x: 87, startPoint y: 92, endPoint x: 85, endPoint y: 126, distance: 34.2
click at [85, 126] on div at bounding box center [86, 110] width 3 height 35
type input "2.7s"
type input "2.7"
type input "1s"
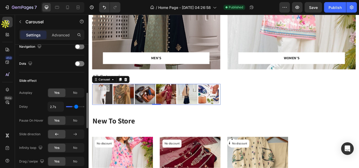
type input "1"
type input "1.3s"
type input "1.3"
type input "3.3s"
type input "3.3"
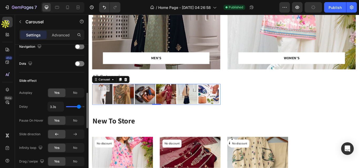
type input "3.4s"
type input "3.4"
type input "3.6s"
type input "3.6"
type input "1.6s"
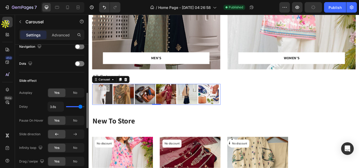
type input "1.6"
type input "4s"
type input "4"
drag, startPoint x: 76, startPoint y: 108, endPoint x: 3, endPoint y: 109, distance: 73.0
click at [84, 107] on input "range" at bounding box center [75, 106] width 18 height 1
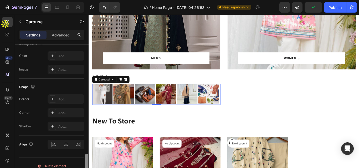
scroll to position [403, 0]
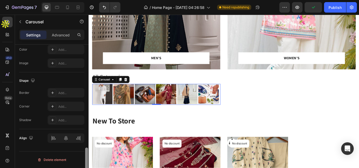
drag, startPoint x: 86, startPoint y: 121, endPoint x: 83, endPoint y: 177, distance: 56.3
click at [83, 29] on html "7 / Home Page - [DATE] 04:26:58 Need republishing Preview Publish 450 Beta Sect…" at bounding box center [179, 14] width 359 height 29
click at [233, 108] on img at bounding box center [228, 108] width 24 height 24
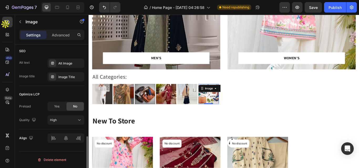
scroll to position [0, 0]
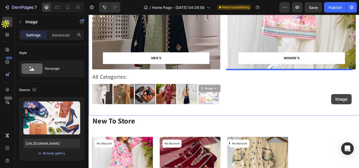
drag, startPoint x: 224, startPoint y: 108, endPoint x: 371, endPoint y: 107, distance: 146.8
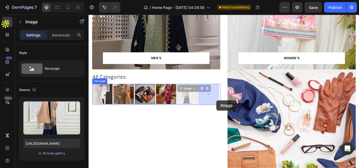
drag, startPoint x: 209, startPoint y: 105, endPoint x: 237, endPoint y: 115, distance: 30.2
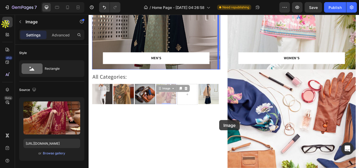
drag, startPoint x: 182, startPoint y: 110, endPoint x: 241, endPoint y: 139, distance: 65.4
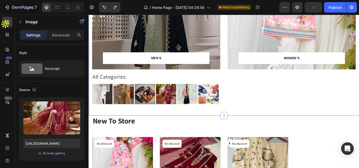
click at [316, 98] on div "WOMEN’S Text block Row Row Hero Banner" at bounding box center [324, 38] width 149 height 163
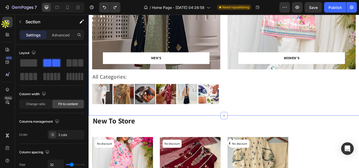
drag, startPoint x: 157, startPoint y: 92, endPoint x: 309, endPoint y: 112, distance: 153.0
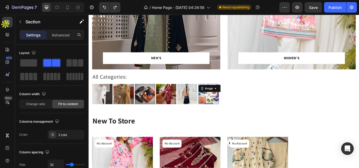
click at [235, 115] on img at bounding box center [228, 108] width 24 height 24
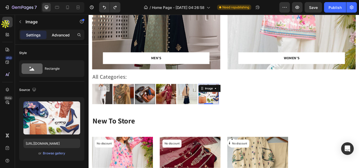
click at [57, 33] on p "Advanced" at bounding box center [61, 35] width 18 height 6
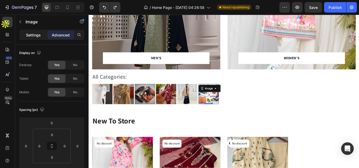
click at [34, 33] on p "Settings" at bounding box center [33, 35] width 15 height 6
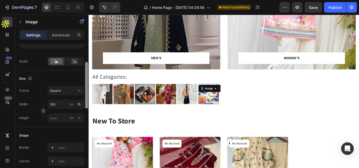
scroll to position [115, 0]
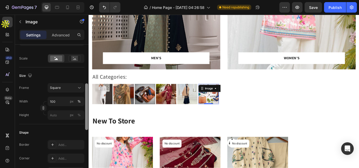
drag, startPoint x: 86, startPoint y: 71, endPoint x: 86, endPoint y: 110, distance: 39.1
click at [86, 110] on div at bounding box center [86, 106] width 3 height 47
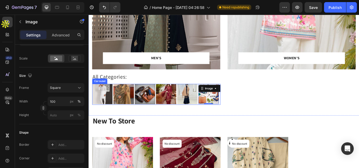
click at [117, 116] on div "Image Image Image Image Image Image 0" at bounding box center [166, 108] width 149 height 24
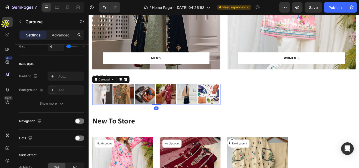
scroll to position [0, 0]
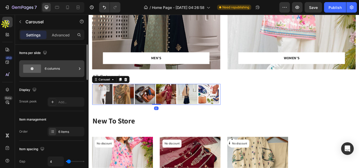
click at [75, 72] on div "6 columns" at bounding box center [61, 69] width 32 height 12
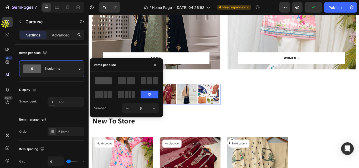
click at [106, 80] on span at bounding box center [103, 80] width 17 height 7
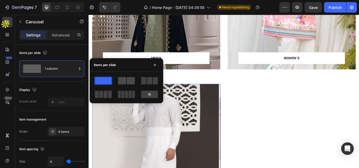
click at [123, 83] on span at bounding box center [122, 80] width 8 height 7
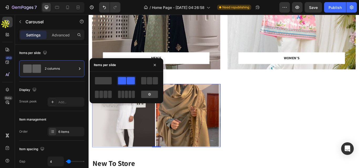
click at [150, 85] on div at bounding box center [149, 80] width 19 height 9
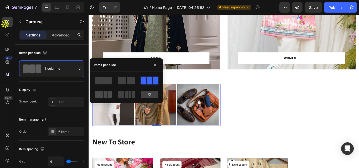
click at [132, 94] on span at bounding box center [133, 94] width 3 height 7
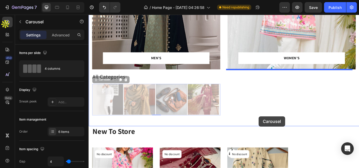
drag, startPoint x: 239, startPoint y: 132, endPoint x: 286, endPoint y: 133, distance: 47.5
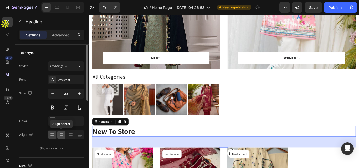
click at [62, 134] on icon at bounding box center [62, 133] width 4 height 1
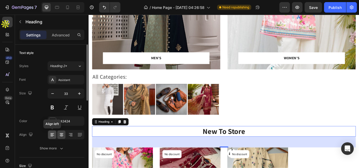
click at [55, 133] on div at bounding box center [52, 135] width 8 height 8
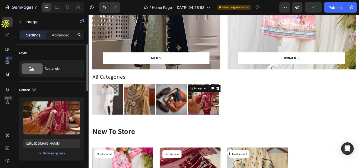
click at [204, 107] on img at bounding box center [222, 114] width 36 height 36
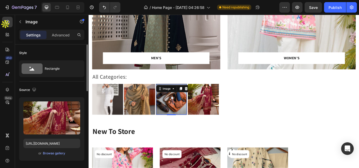
click at [167, 109] on img at bounding box center [184, 113] width 35 height 35
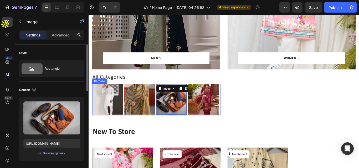
click at [165, 97] on div "Image Image Image 3 Image Image Image" at bounding box center [166, 114] width 149 height 37
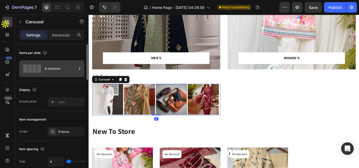
click at [77, 69] on icon at bounding box center [79, 68] width 5 height 5
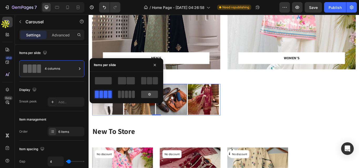
click at [128, 97] on span at bounding box center [129, 94] width 3 height 7
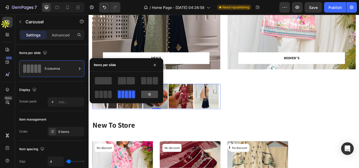
click at [150, 96] on icon at bounding box center [149, 94] width 4 height 4
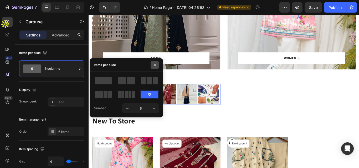
click at [152, 63] on button "button" at bounding box center [154, 65] width 8 height 8
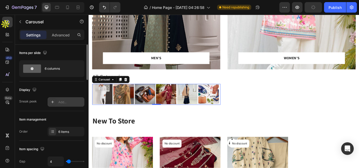
click at [60, 101] on div "Add..." at bounding box center [70, 102] width 25 height 5
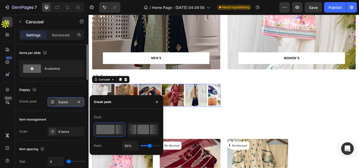
click at [137, 130] on rect at bounding box center [143, 129] width 12 height 9
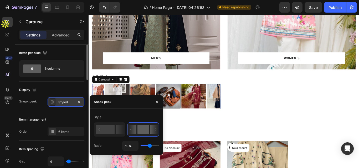
drag, startPoint x: 156, startPoint y: 130, endPoint x: 69, endPoint y: 169, distance: 95.8
click at [131, 130] on icon at bounding box center [130, 130] width 1 height 2
type input "100%"
type input "100"
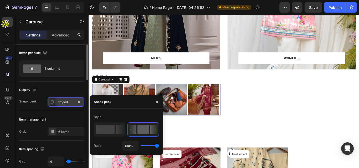
type input "29%"
type input "29"
type input "1%"
type input "1"
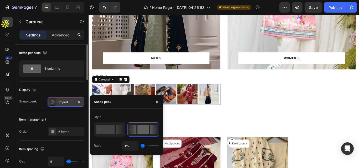
type input "17%"
type input "17"
type input "67%"
type input "67"
type input "100%"
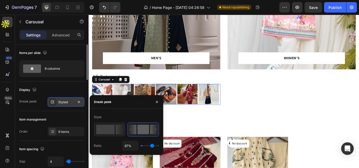
type input "100"
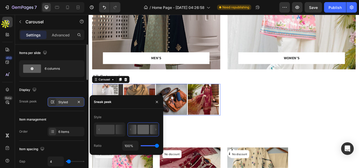
type input "1%"
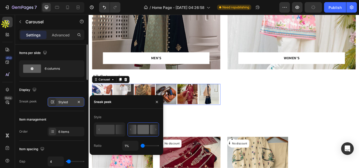
drag, startPoint x: 150, startPoint y: 145, endPoint x: 131, endPoint y: 141, distance: 19.4
type input "1"
click at [140, 145] on input "range" at bounding box center [149, 145] width 18 height 1
click at [110, 126] on rect at bounding box center [105, 129] width 18 height 9
type input "50%"
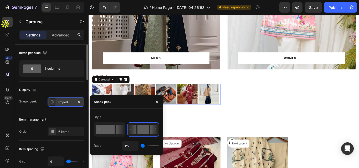
type input "50"
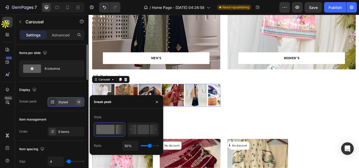
click at [80, 101] on icon "button" at bounding box center [79, 102] width 4 height 4
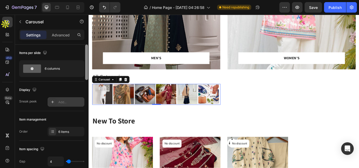
drag, startPoint x: 86, startPoint y: 73, endPoint x: 84, endPoint y: 51, distance: 22.7
click at [84, 51] on div "Items per slide 6 columns Display Sneak peek Add... Item management Order 6 ite…" at bounding box center [52, 114] width 74 height 139
click at [66, 35] on p "Advanced" at bounding box center [61, 35] width 18 height 6
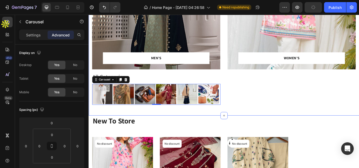
click at [243, 49] on div "MEN’S Text block Row Row Hero Banner Row All Categories: Heading Image Image Im…" at bounding box center [245, 34] width 315 height 196
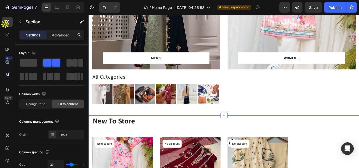
click at [246, 53] on div "MEN’S Text block Row Row Hero Banner Row All Categories: Heading Image Image Im…" at bounding box center [245, 34] width 315 height 196
click at [117, 116] on img at bounding box center [129, 108] width 24 height 24
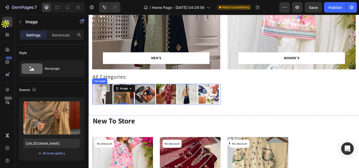
click at [116, 115] on div "Image Image 0 Image Image Image Image" at bounding box center [166, 108] width 149 height 24
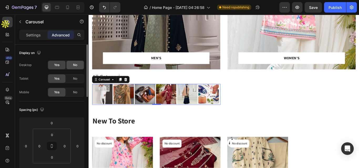
click at [79, 65] on div "No" at bounding box center [74, 65] width 17 height 8
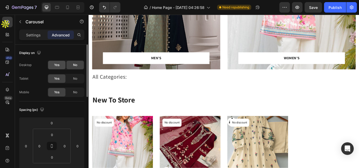
click at [58, 65] on span "Yes" at bounding box center [56, 65] width 5 height 5
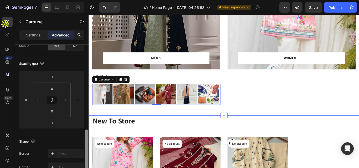
scroll to position [95, 0]
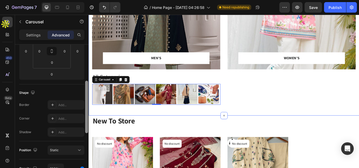
drag, startPoint x: 176, startPoint y: 86, endPoint x: 89, endPoint y: 128, distance: 96.3
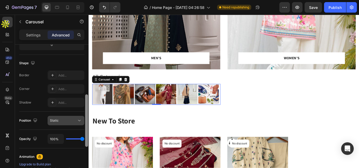
scroll to position [127, 0]
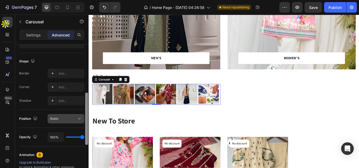
click at [60, 120] on div "Static" at bounding box center [63, 119] width 27 height 5
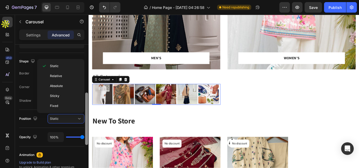
scroll to position [226, 0]
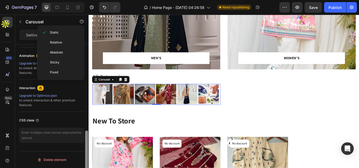
drag, startPoint x: 85, startPoint y: 107, endPoint x: 85, endPoint y: 115, distance: 7.4
click at [85, 115] on div at bounding box center [87, 114] width 4 height 139
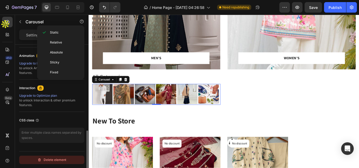
click at [62, 160] on div "Delete element" at bounding box center [51, 160] width 29 height 6
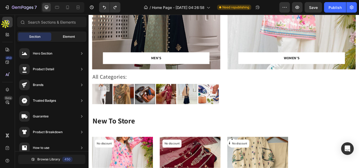
click at [64, 38] on span "Element" at bounding box center [69, 36] width 12 height 5
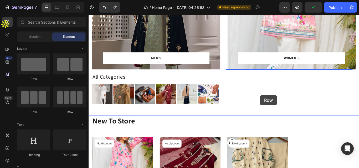
drag, startPoint x: 129, startPoint y: 82, endPoint x: 288, endPoint y: 109, distance: 160.8
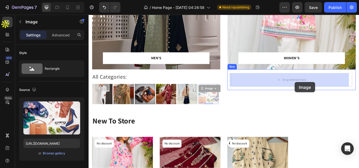
drag, startPoint x: 228, startPoint y: 107, endPoint x: 328, endPoint y: 93, distance: 101.5
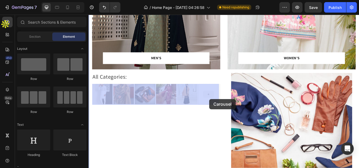
drag, startPoint x: 230, startPoint y: 110, endPoint x: 229, endPoint y: 113, distance: 3.0
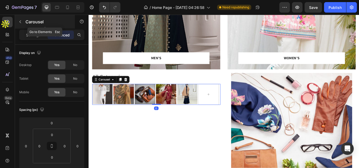
click at [22, 21] on icon "button" at bounding box center [20, 22] width 4 height 4
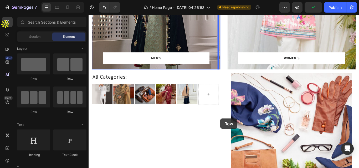
drag, startPoint x: 129, startPoint y: 77, endPoint x: 242, endPoint y: 136, distance: 127.4
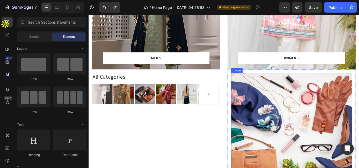
click at [287, 146] on img at bounding box center [324, 153] width 141 height 141
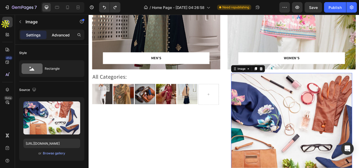
click at [58, 36] on p "Advanced" at bounding box center [61, 35] width 18 height 6
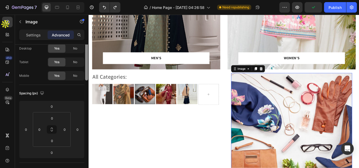
scroll to position [0, 0]
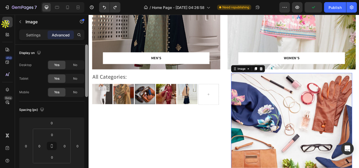
drag, startPoint x: 87, startPoint y: 66, endPoint x: 79, endPoint y: 40, distance: 27.1
click at [79, 40] on div "Settings Advanced Display on Desktop Yes No Tablet Yes No Mobile Yes No Spacing…" at bounding box center [52, 107] width 74 height 154
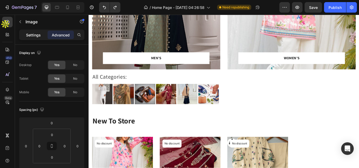
click at [25, 34] on div "Settings" at bounding box center [33, 35] width 26 height 8
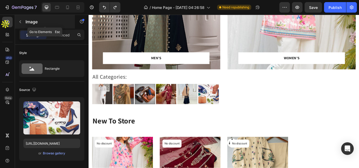
click at [18, 20] on icon "button" at bounding box center [20, 22] width 4 height 4
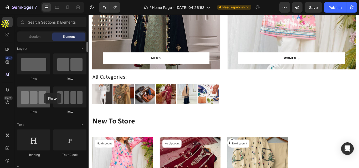
click at [44, 93] on div at bounding box center [33, 97] width 33 height 21
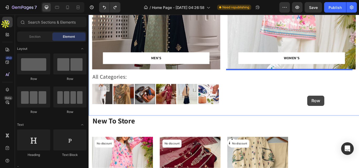
drag, startPoint x: 126, startPoint y: 113, endPoint x: 343, endPoint y: 109, distance: 216.9
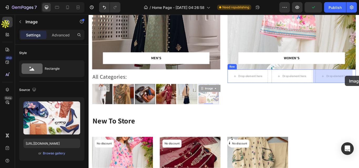
drag, startPoint x: 231, startPoint y: 103, endPoint x: 387, endPoint y: 86, distance: 157.1
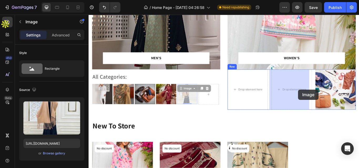
drag, startPoint x: 203, startPoint y: 113, endPoint x: 332, endPoint y: 102, distance: 129.4
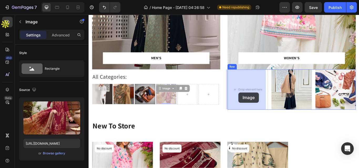
drag, startPoint x: 182, startPoint y: 104, endPoint x: 263, endPoint y: 106, distance: 81.4
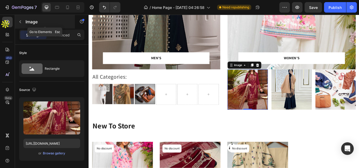
click at [22, 20] on icon "button" at bounding box center [20, 22] width 4 height 4
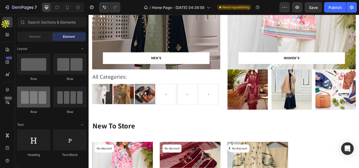
click at [30, 102] on div at bounding box center [33, 97] width 33 height 21
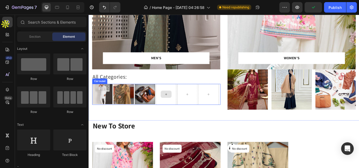
click at [168, 100] on div at bounding box center [179, 108] width 24 height 24
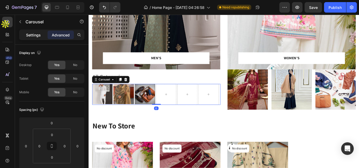
click at [38, 33] on p "Settings" at bounding box center [33, 35] width 15 height 6
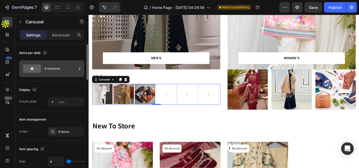
click at [47, 67] on div "6 columns" at bounding box center [61, 69] width 32 height 12
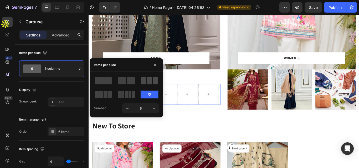
click at [147, 78] on div at bounding box center [149, 80] width 17 height 7
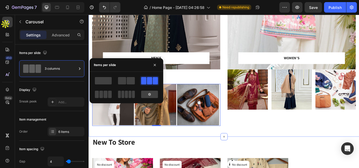
click at [271, 136] on div "WOMEN’S Text block Row Row Hero Banner Image Image Image Row" at bounding box center [324, 50] width 149 height 187
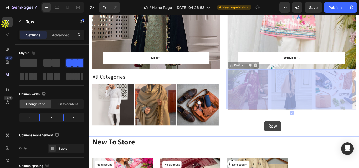
drag, startPoint x: 297, startPoint y: 112, endPoint x: 293, endPoint y: 139, distance: 26.9
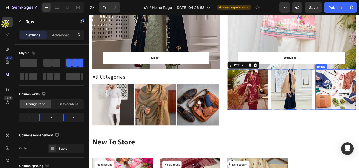
drag, startPoint x: 348, startPoint y: 90, endPoint x: 314, endPoint y: 83, distance: 34.9
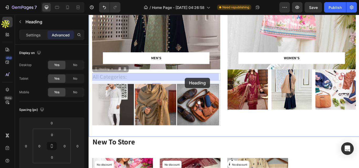
drag, startPoint x: 123, startPoint y: 87, endPoint x: 201, endPoint y: 88, distance: 77.7
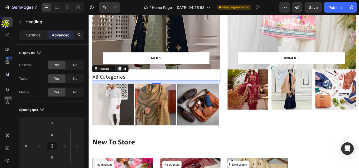
click at [126, 77] on icon at bounding box center [124, 78] width 4 height 4
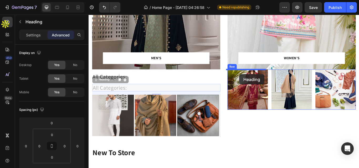
drag, startPoint x: 159, startPoint y: 102, endPoint x: 264, endPoint y: 84, distance: 106.2
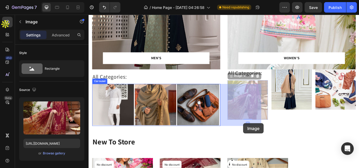
drag, startPoint x: 283, startPoint y: 113, endPoint x: 269, endPoint y: 142, distance: 31.9
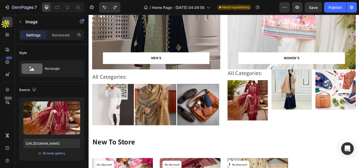
click at [285, 111] on img at bounding box center [273, 114] width 47 height 47
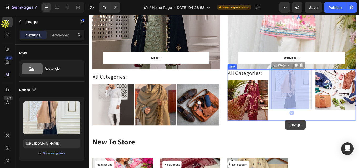
drag, startPoint x: 321, startPoint y: 112, endPoint x: 317, endPoint y: 137, distance: 25.8
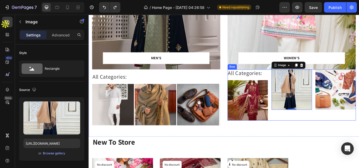
click at [301, 128] on div "Image 0" at bounding box center [324, 109] width 47 height 60
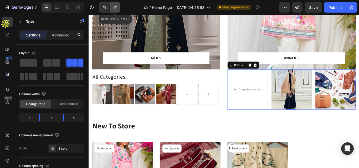
click at [115, 7] on icon "Undo/Redo" at bounding box center [114, 7] width 5 height 5
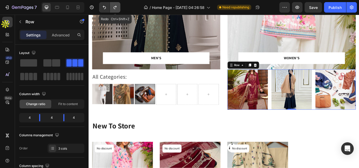
click at [113, 6] on icon "Undo/Redo" at bounding box center [114, 7] width 5 height 5
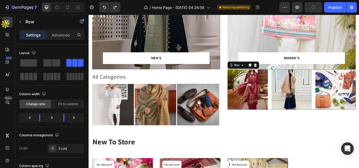
click at [297, 120] on div "Image Image Image Row 0" at bounding box center [324, 102] width 149 height 47
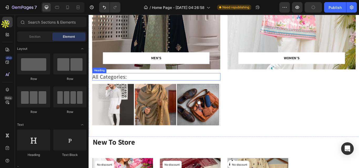
click at [213, 85] on p "All Categories:" at bounding box center [167, 87] width 148 height 8
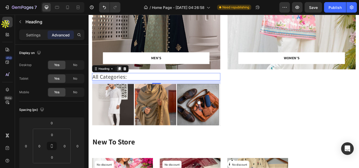
click at [121, 76] on div at bounding box center [124, 78] width 6 height 6
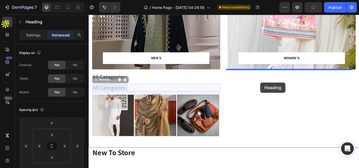
drag, startPoint x: 175, startPoint y: 102, endPoint x: 289, endPoint y: 94, distance: 113.9
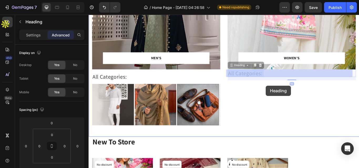
drag, startPoint x: 296, startPoint y: 86, endPoint x: 294, endPoint y: 96, distance: 10.1
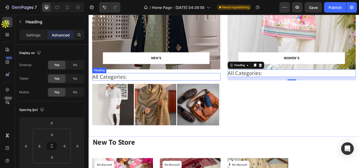
click at [170, 88] on p "All Categories:" at bounding box center [167, 87] width 148 height 8
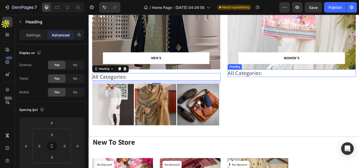
click at [302, 84] on p "All Categories:" at bounding box center [325, 83] width 148 height 8
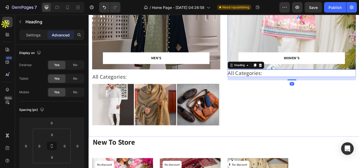
click at [358, 75] on div "WOMEN’S Text block Row Row" at bounding box center [324, 69] width 149 height 20
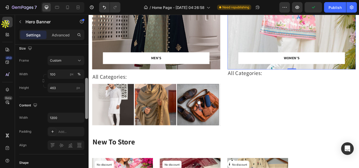
scroll to position [129, 0]
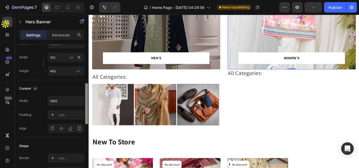
drag, startPoint x: 87, startPoint y: 68, endPoint x: 85, endPoint y: 107, distance: 38.7
click at [85, 107] on div at bounding box center [87, 114] width 4 height 139
click at [92, 61] on div "MEN’S Text block Row Row Hero Banner Row All Categories: Heading Image Image Im…" at bounding box center [245, 46] width 315 height 221
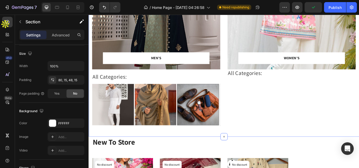
scroll to position [0, 0]
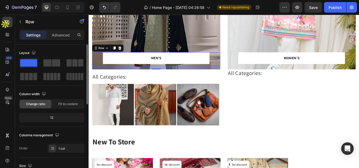
click at [99, 62] on div "MEN’S Text block Row Row 16" at bounding box center [166, 67] width 149 height 16
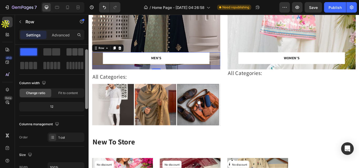
scroll to position [10, 0]
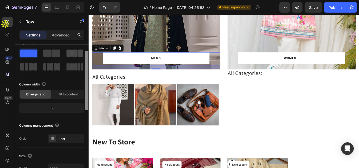
drag, startPoint x: 86, startPoint y: 49, endPoint x: 84, endPoint y: 54, distance: 4.7
click at [84, 54] on div "Layout Column width Change ratio Fit to content 12 Columns management Order 1 c…" at bounding box center [52, 114] width 74 height 139
click at [141, 32] on div "Overlay" at bounding box center [166, 18] width 149 height 122
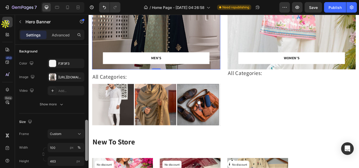
scroll to position [0, 0]
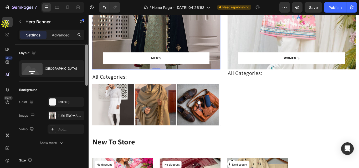
drag, startPoint x: 87, startPoint y: 78, endPoint x: 79, endPoint y: 59, distance: 21.4
click at [80, 62] on div "Layout Bottom center Background The changes might be hidden by the image and th…" at bounding box center [52, 114] width 74 height 139
click at [67, 34] on p "Advanced" at bounding box center [61, 35] width 18 height 6
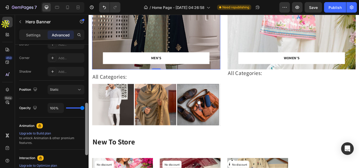
scroll to position [155, 0]
drag, startPoint x: 87, startPoint y: 61, endPoint x: 85, endPoint y: 119, distance: 57.8
click at [85, 119] on div at bounding box center [87, 114] width 4 height 139
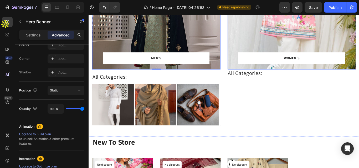
click at [254, 76] on div "WOMEN’S Text block Row Row" at bounding box center [324, 69] width 149 height 20
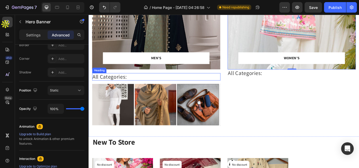
click at [195, 88] on p "All Categories:" at bounding box center [167, 87] width 148 height 8
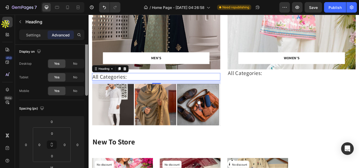
scroll to position [0, 0]
drag, startPoint x: 87, startPoint y: 61, endPoint x: 69, endPoint y: 36, distance: 30.7
click at [69, 36] on div "Settings Advanced Display on Desktop Yes No Tablet Yes No Mobile Yes No Spacing…" at bounding box center [52, 107] width 74 height 154
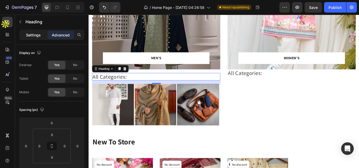
click at [40, 39] on div "Settings" at bounding box center [33, 35] width 26 height 8
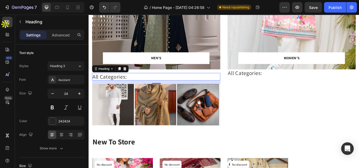
scroll to position [139, 0]
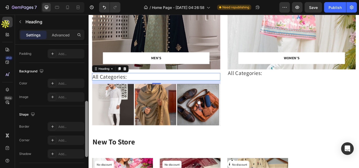
drag, startPoint x: 85, startPoint y: 77, endPoint x: 85, endPoint y: 86, distance: 8.4
click at [85, 86] on div at bounding box center [87, 114] width 4 height 139
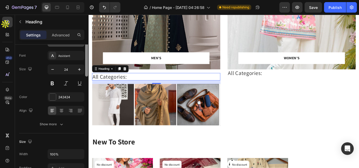
scroll to position [0, 0]
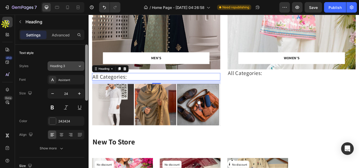
drag, startPoint x: 88, startPoint y: 120, endPoint x: 80, endPoint y: 62, distance: 58.0
click at [80, 62] on div "Text style Styles Heading 3 Font Assistant Size 24 Color 242424 Align Show more…" at bounding box center [52, 114] width 74 height 139
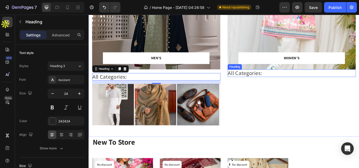
click at [290, 84] on p "All Categories:" at bounding box center [325, 83] width 148 height 8
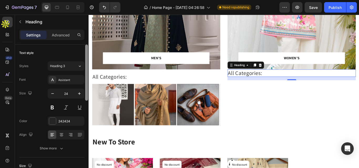
drag, startPoint x: 87, startPoint y: 53, endPoint x: 82, endPoint y: 30, distance: 23.1
click at [82, 30] on div "Settings Advanced Text style Styles Heading 3 Font Assistant Size 24 Color 2424…" at bounding box center [52, 107] width 74 height 154
click at [59, 35] on p "Advanced" at bounding box center [61, 35] width 18 height 6
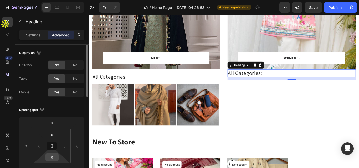
click at [55, 158] on input "0" at bounding box center [52, 158] width 11 height 8
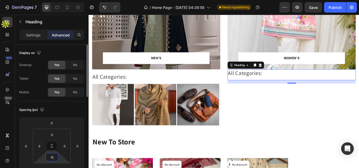
type input "15"
click at [54, 122] on input "0" at bounding box center [51, 123] width 11 height 8
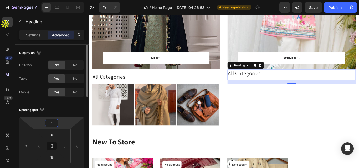
type input "15"
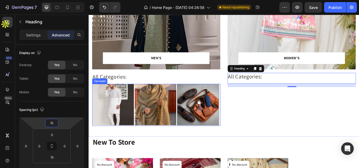
click at [191, 142] on div "Image Image Image Drop element here Drop element here Drop element here" at bounding box center [166, 120] width 149 height 49
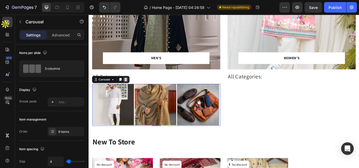
click at [128, 91] on div at bounding box center [131, 90] width 6 height 6
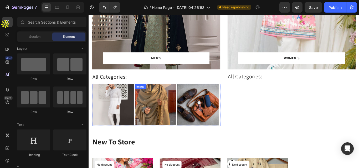
click at [142, 111] on img at bounding box center [166, 120] width 49 height 49
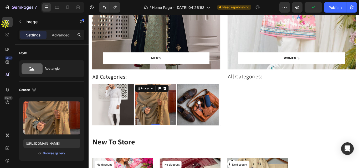
click at [142, 109] on img at bounding box center [166, 120] width 49 height 49
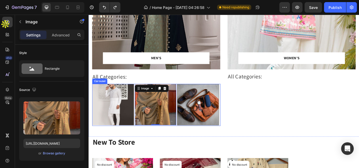
click at [141, 96] on div "Image Image 0 Image Drop element here Drop element here Drop element here" at bounding box center [166, 120] width 149 height 49
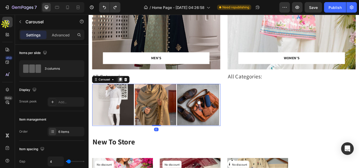
click at [126, 90] on icon at bounding box center [125, 91] width 3 height 4
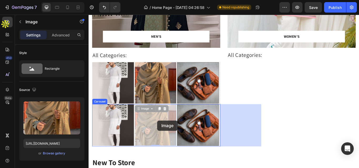
scroll to position [131, 0]
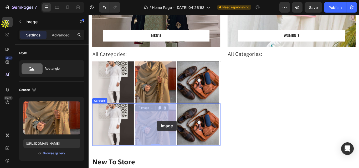
drag, startPoint x: 174, startPoint y: 164, endPoint x: 167, endPoint y: 136, distance: 29.1
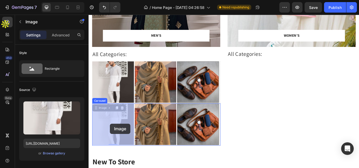
drag, startPoint x: 141, startPoint y: 150, endPoint x: 113, endPoint y: 142, distance: 28.7
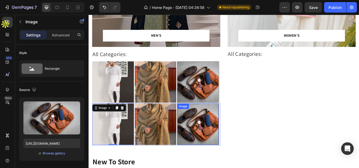
click at [239, 142] on img at bounding box center [216, 143] width 48 height 48
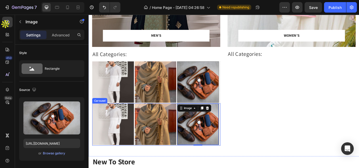
click at [191, 158] on div "Image Image Image 3 Drop element here Drop element here Drop element here" at bounding box center [166, 142] width 149 height 49
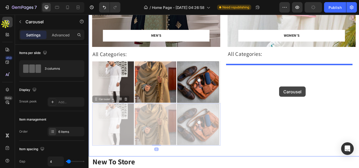
drag, startPoint x: 191, startPoint y: 158, endPoint x: 310, endPoint y: 98, distance: 133.6
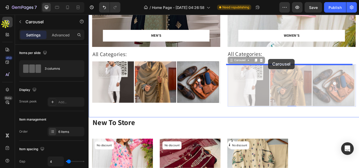
drag, startPoint x: 297, startPoint y: 76, endPoint x: 297, endPoint y: 66, distance: 10.0
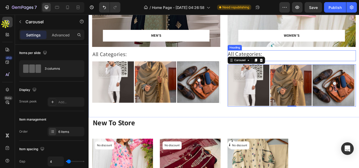
click at [306, 64] on p "All Categories:" at bounding box center [325, 61] width 148 height 8
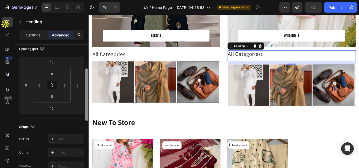
scroll to position [60, 0]
drag, startPoint x: 87, startPoint y: 115, endPoint x: 87, endPoint y: 85, distance: 29.9
click at [87, 85] on div at bounding box center [86, 93] width 3 height 53
click at [54, 98] on input "15" at bounding box center [52, 97] width 11 height 8
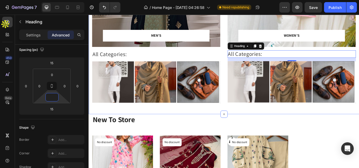
click at [245, 83] on div "MEN’S Text block Row Row Hero Banner Row All Categories: Heading Image Image Im…" at bounding box center [245, 20] width 315 height 221
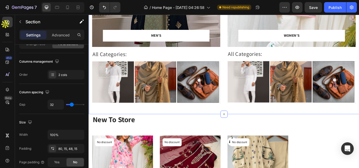
scroll to position [0, 0]
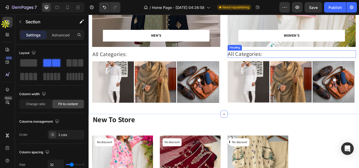
click at [287, 62] on p "All Categories:" at bounding box center [325, 61] width 148 height 8
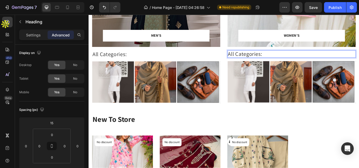
click at [281, 62] on p "All Categories:" at bounding box center [325, 61] width 148 height 8
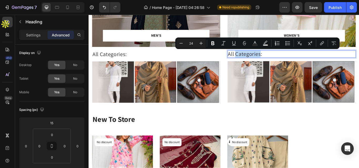
click at [281, 62] on p "All Categories:" at bounding box center [325, 61] width 148 height 8
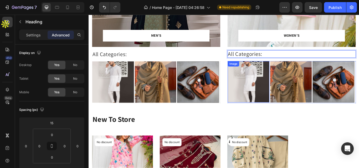
click at [261, 98] on img at bounding box center [274, 93] width 49 height 49
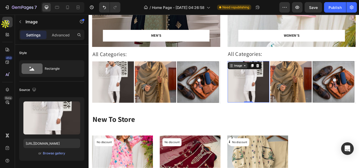
click at [263, 76] on div "Image" at bounding box center [262, 74] width 11 height 5
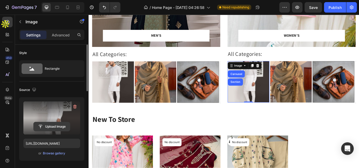
click at [52, 124] on input "file" at bounding box center [52, 126] width 36 height 9
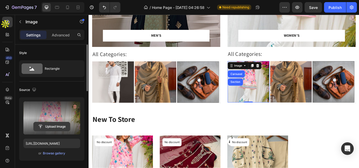
click at [57, 123] on input "file" at bounding box center [52, 126] width 36 height 9
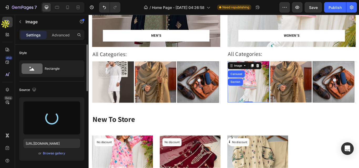
type input "[URL][DOMAIN_NAME]"
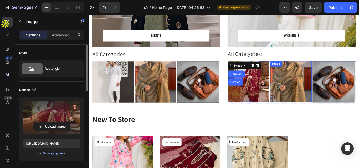
click at [322, 95] on img at bounding box center [324, 93] width 49 height 49
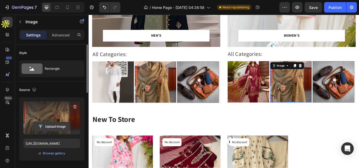
click at [56, 127] on input "file" at bounding box center [52, 126] width 36 height 9
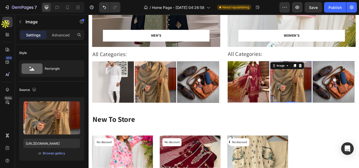
click at [321, 100] on img at bounding box center [324, 93] width 49 height 49
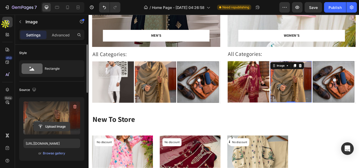
click at [50, 127] on input "file" at bounding box center [52, 126] width 36 height 9
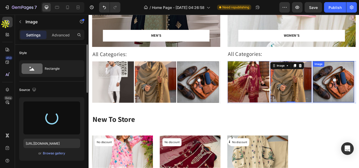
type input "[URL][DOMAIN_NAME]"
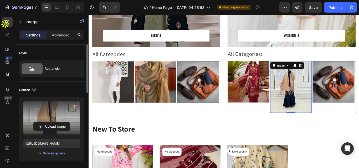
drag, startPoint x: 323, startPoint y: 129, endPoint x: 321, endPoint y: 120, distance: 9.3
click at [321, 120] on div "Image 0" at bounding box center [324, 99] width 49 height 60
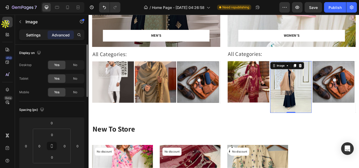
click at [29, 33] on p "Settings" at bounding box center [33, 35] width 15 height 6
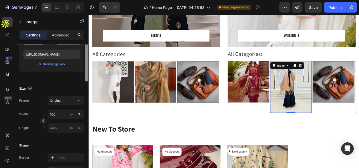
scroll to position [91, 0]
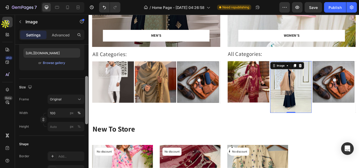
drag, startPoint x: 85, startPoint y: 63, endPoint x: 87, endPoint y: 95, distance: 31.8
click at [87, 95] on div at bounding box center [86, 100] width 3 height 48
click at [73, 98] on div "Original" at bounding box center [63, 99] width 26 height 5
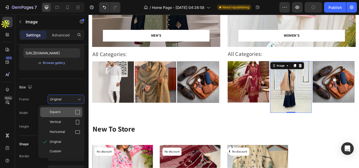
click at [61, 109] on div "Square" at bounding box center [61, 112] width 42 height 10
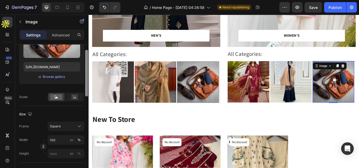
scroll to position [60, 0]
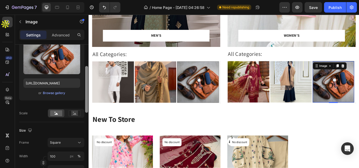
drag, startPoint x: 86, startPoint y: 84, endPoint x: 87, endPoint y: 74, distance: 10.3
click at [87, 74] on div at bounding box center [86, 89] width 3 height 47
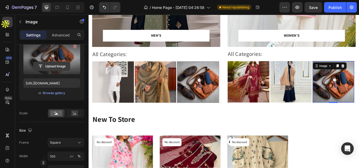
click at [56, 67] on input "file" at bounding box center [52, 66] width 36 height 9
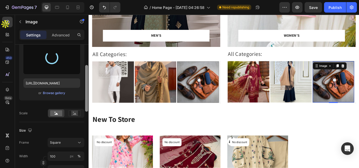
type input "https://cdn.shopify.com/s/files/1/0930/7045/9159/files/gempages_579508921060819…"
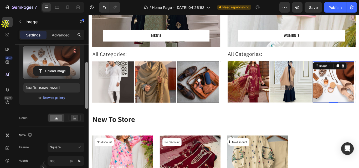
scroll to position [55, 0]
click at [87, 74] on div at bounding box center [86, 86] width 3 height 47
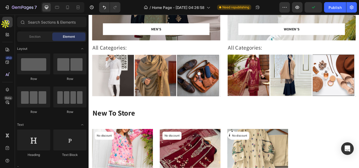
scroll to position [120, 0]
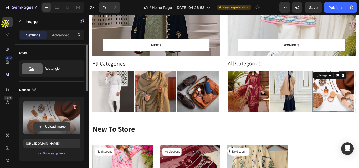
click at [47, 126] on input "file" at bounding box center [52, 126] width 36 height 9
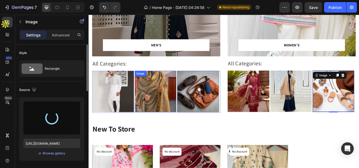
type input "[URL][DOMAIN_NAME]"
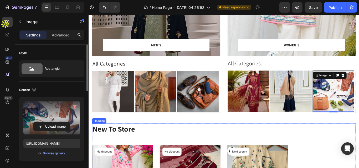
click at [358, 152] on h2 "New To Store" at bounding box center [245, 148] width 307 height 12
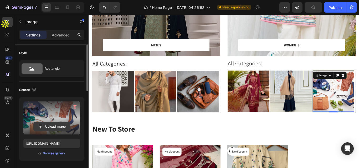
click at [62, 124] on input "file" at bounding box center [52, 126] width 36 height 9
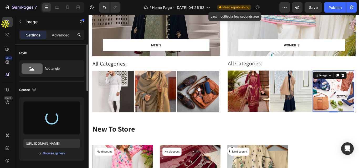
type input "https://cdn.shopify.com/s/files/1/0930/7045/9159/files/gempages_579508921060819…"
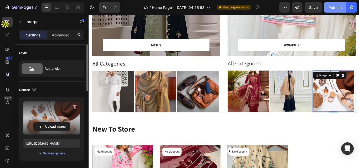
click at [337, 8] on div "Publish" at bounding box center [334, 8] width 13 height 6
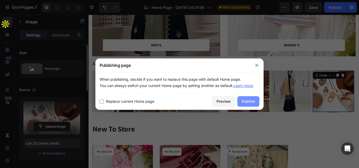
click at [251, 101] on div "Publish" at bounding box center [248, 102] width 13 height 6
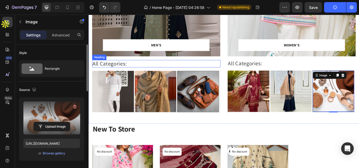
click at [108, 71] on p "All Categories:" at bounding box center [167, 72] width 148 height 8
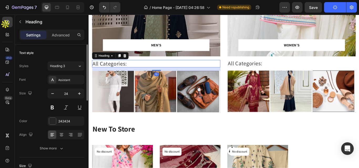
click at [108, 71] on p "All Categories:" at bounding box center [167, 72] width 148 height 8
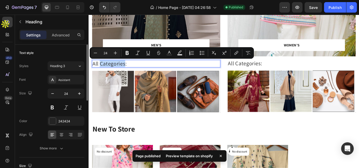
click at [113, 71] on p "All Categories:" at bounding box center [167, 72] width 148 height 8
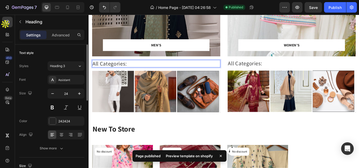
click at [102, 72] on p "All Categories:" at bounding box center [167, 72] width 148 height 8
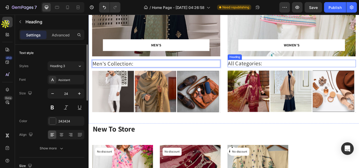
click at [278, 72] on p "All Categories:" at bounding box center [325, 72] width 148 height 8
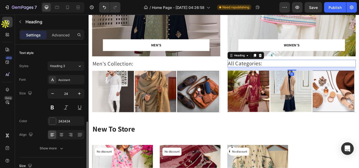
scroll to position [55, 0]
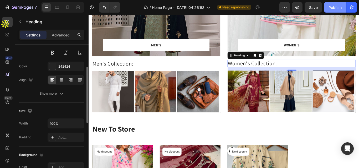
click at [332, 9] on div "Publish" at bounding box center [334, 8] width 13 height 6
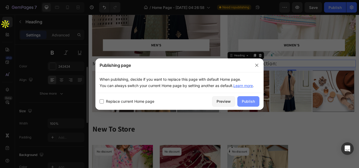
click at [249, 100] on div "Publish" at bounding box center [248, 102] width 13 height 6
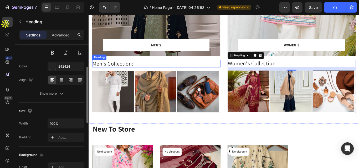
click at [138, 73] on p "Men's Collection:" at bounding box center [167, 72] width 148 height 8
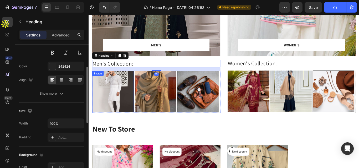
click at [132, 88] on div "Image" at bounding box center [116, 104] width 49 height 49
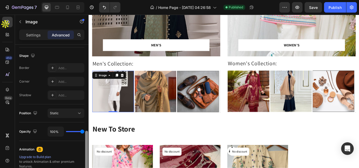
scroll to position [131, 0]
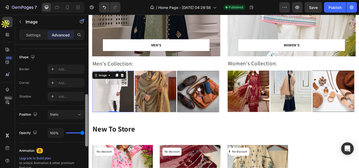
drag, startPoint x: 87, startPoint y: 50, endPoint x: 86, endPoint y: 100, distance: 49.9
click at [86, 100] on div at bounding box center [86, 120] width 3 height 53
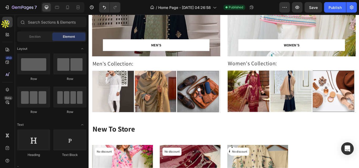
scroll to position [0, 0]
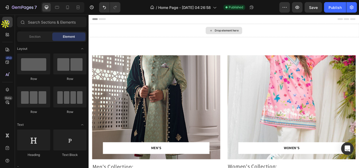
click at [285, 38] on div "Drop element here" at bounding box center [245, 33] width 315 height 16
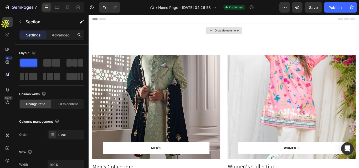
click at [154, 27] on div "Drop element here" at bounding box center [245, 33] width 315 height 16
click at [149, 35] on div "Drop element here" at bounding box center [245, 33] width 315 height 16
click at [286, 30] on div "Drop element here" at bounding box center [245, 33] width 315 height 16
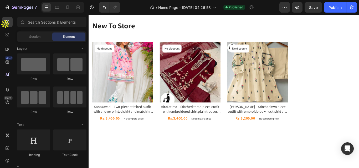
scroll to position [188, 0]
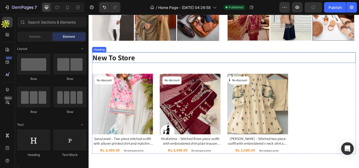
click at [130, 66] on h2 "New To Store" at bounding box center [245, 65] width 307 height 12
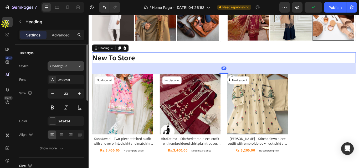
click at [73, 67] on div "Heading 2*" at bounding box center [64, 66] width 28 height 5
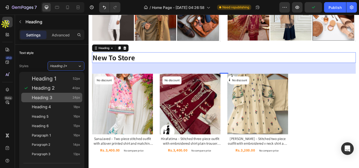
click at [59, 96] on div "Heading 3 24px" at bounding box center [56, 97] width 48 height 5
type input "24"
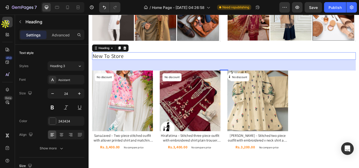
click at [130, 63] on h2 "New To Store" at bounding box center [245, 63] width 307 height 9
click at [130, 63] on p "New To Store" at bounding box center [246, 63] width 306 height 8
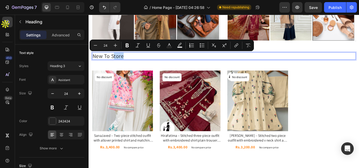
drag, startPoint x: 130, startPoint y: 63, endPoint x: 117, endPoint y: 65, distance: 13.3
click at [117, 65] on p "New To Store" at bounding box center [246, 63] width 306 height 8
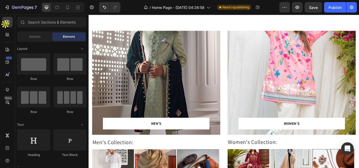
scroll to position [0, 0]
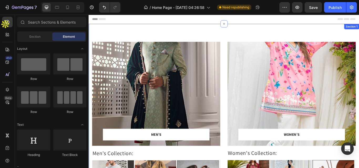
click at [183, 41] on div "MEN’S Text block Row Row Hero Banner Row Men's Collection: Heading Image Image …" at bounding box center [245, 135] width 315 height 221
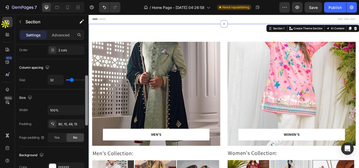
drag, startPoint x: 86, startPoint y: 57, endPoint x: 83, endPoint y: 87, distance: 30.6
click at [83, 87] on div "Layout Column width Change ratio Fit to content Columns management Order 2 cols…" at bounding box center [52, 114] width 74 height 139
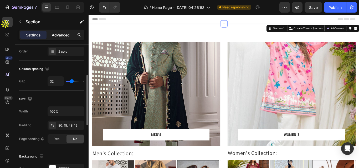
click at [66, 34] on p "Advanced" at bounding box center [61, 35] width 18 height 6
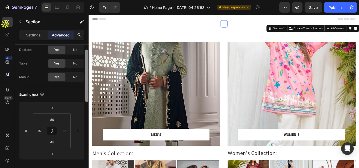
scroll to position [0, 0]
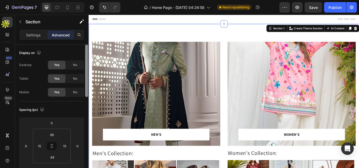
drag, startPoint x: 86, startPoint y: 89, endPoint x: 81, endPoint y: 41, distance: 48.9
click at [81, 41] on div "Settings Advanced Display on Desktop Yes No Tablet Yes No Mobile Yes No Spacing…" at bounding box center [52, 107] width 74 height 154
click at [128, 36] on div "MEN’S Text block Row Row Hero Banner Row Men's Collection: Heading Image Image …" at bounding box center [245, 135] width 315 height 221
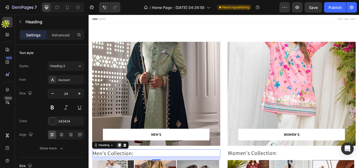
click at [125, 165] on icon at bounding box center [124, 167] width 4 height 4
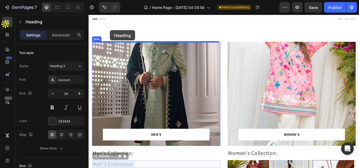
drag, startPoint x: 125, startPoint y: 190, endPoint x: 113, endPoint y: 33, distance: 157.4
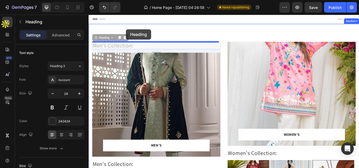
drag, startPoint x: 132, startPoint y: 48, endPoint x: 132, endPoint y: 31, distance: 17.3
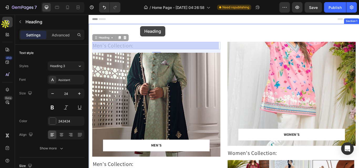
drag, startPoint x: 154, startPoint y: 52, endPoint x: 141, endPoint y: 34, distance: 21.6
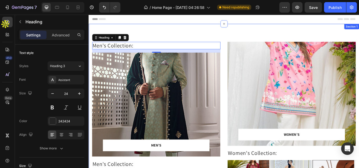
click at [141, 34] on div "Men's Collection: Heading 15 MEN’S Text block Row Row Hero Banner Row Men's Col…" at bounding box center [245, 142] width 315 height 234
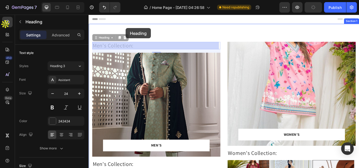
drag, startPoint x: 133, startPoint y: 52, endPoint x: 132, endPoint y: 30, distance: 21.9
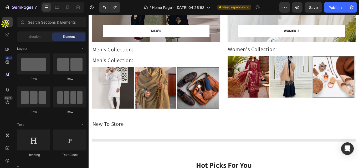
scroll to position [119, 0]
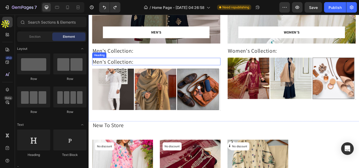
click at [149, 69] on h2 "Men's Collection:" at bounding box center [166, 69] width 149 height 9
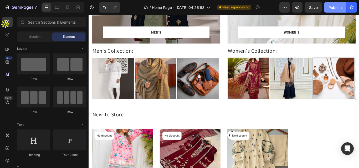
click at [337, 7] on div "Publish" at bounding box center [334, 8] width 13 height 6
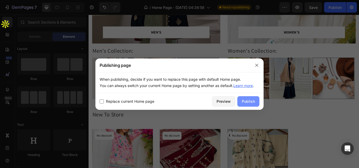
click at [244, 101] on div "Publish" at bounding box center [248, 102] width 13 height 6
